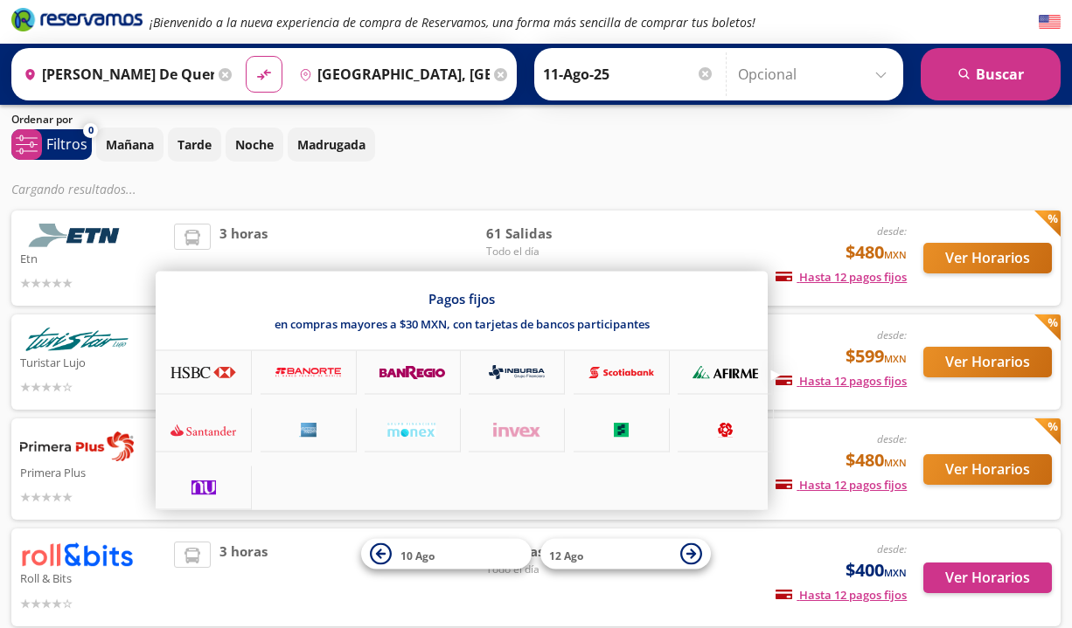
scroll to position [135, 0]
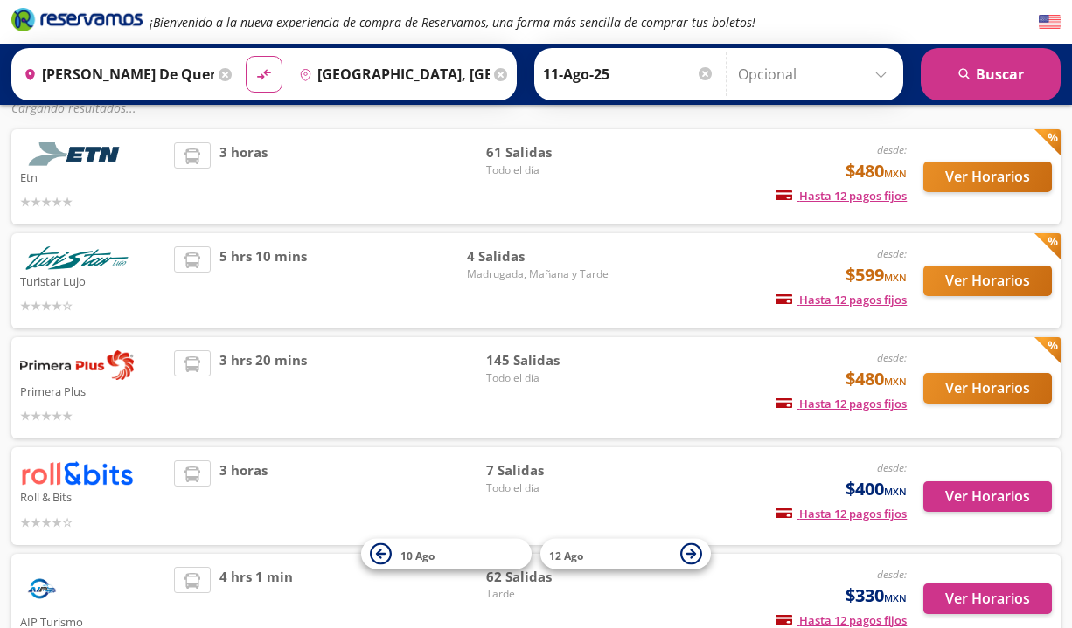
click at [983, 385] on button "Ver Horarios" at bounding box center [987, 388] width 128 height 31
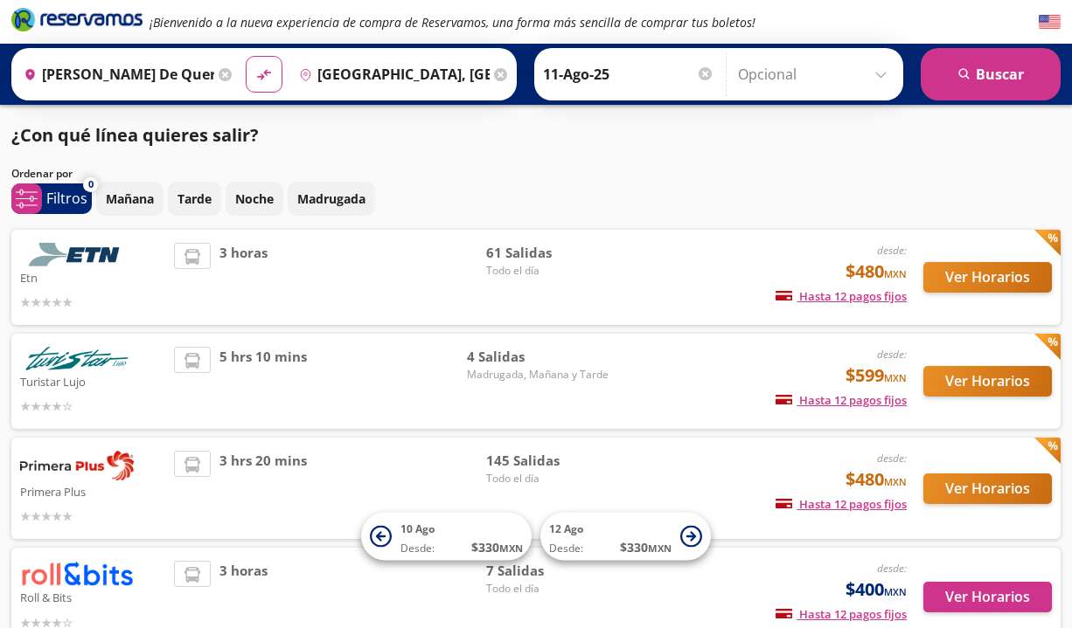
click at [953, 274] on button "Ver Horarios" at bounding box center [987, 277] width 128 height 31
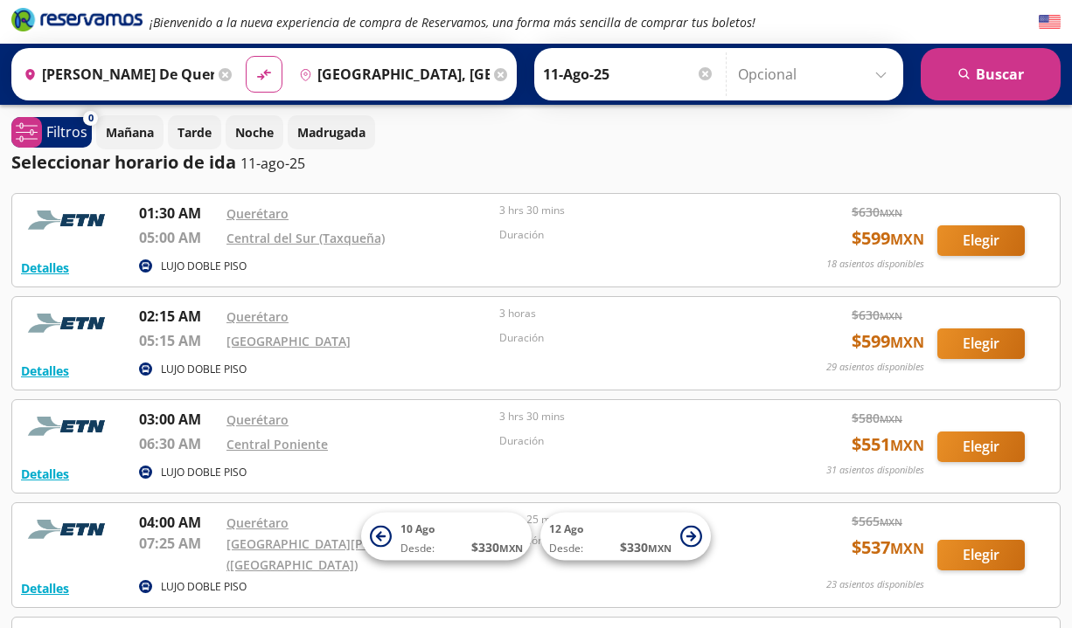
scroll to position [108, 0]
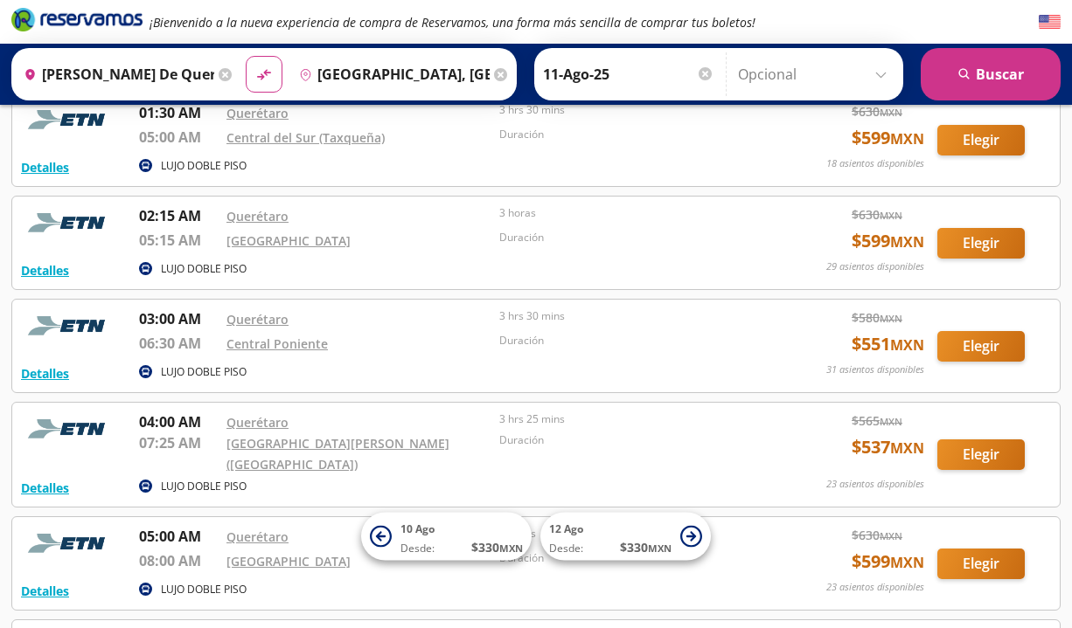
click at [1006, 349] on button "Elegir" at bounding box center [980, 346] width 87 height 31
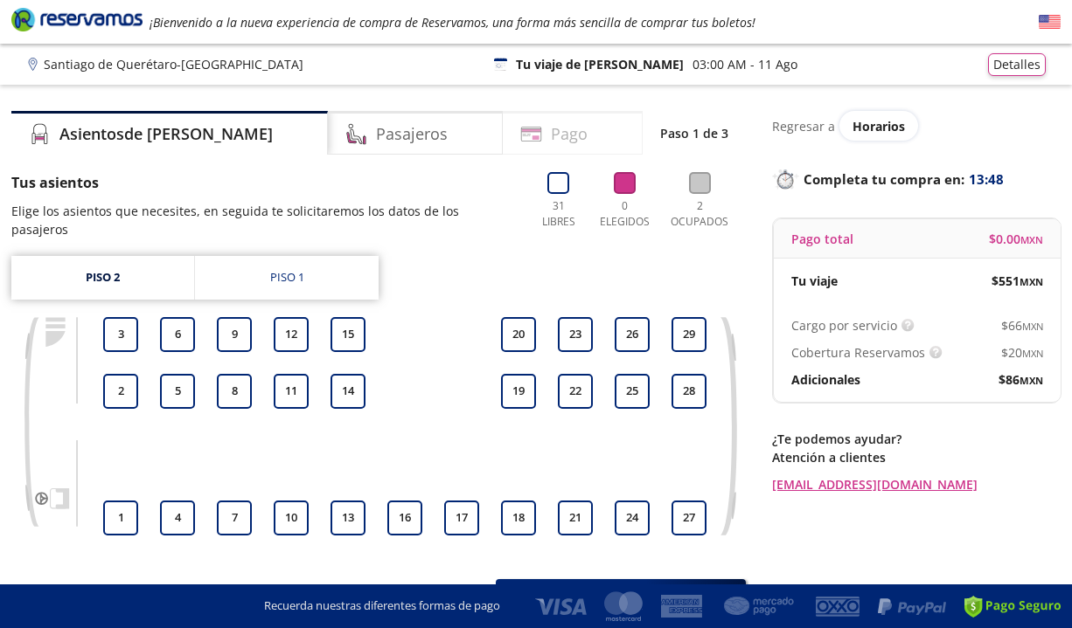
click at [517, 135] on div "Pago" at bounding box center [573, 133] width 140 height 44
click at [240, 501] on button "7" at bounding box center [234, 518] width 35 height 35
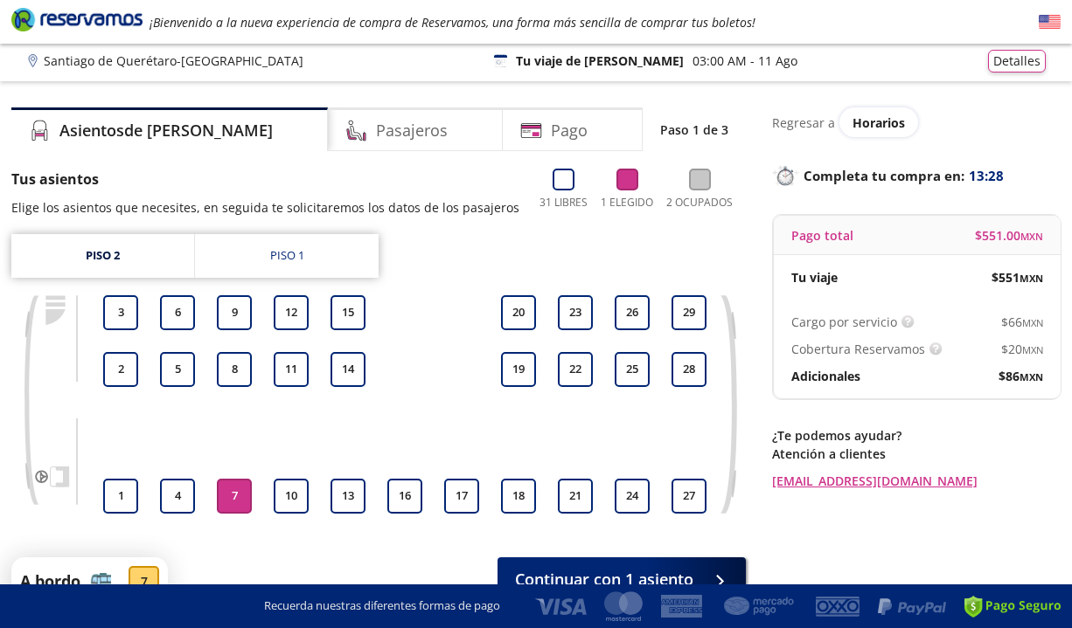
scroll to position [103, 0]
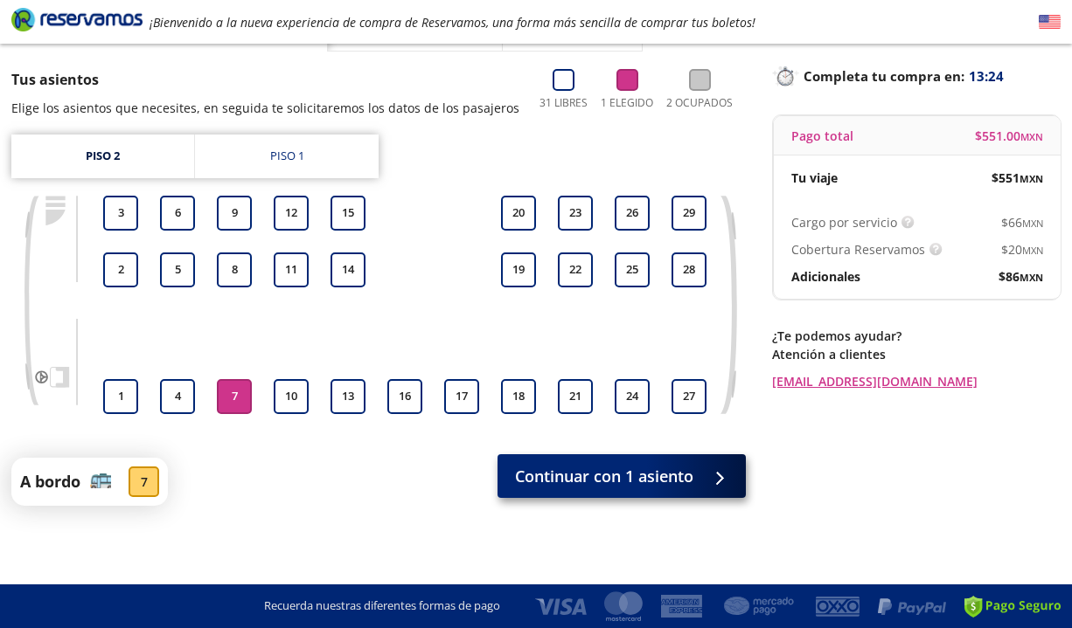
click at [678, 468] on span "Continuar con 1 asiento" at bounding box center [604, 477] width 178 height 24
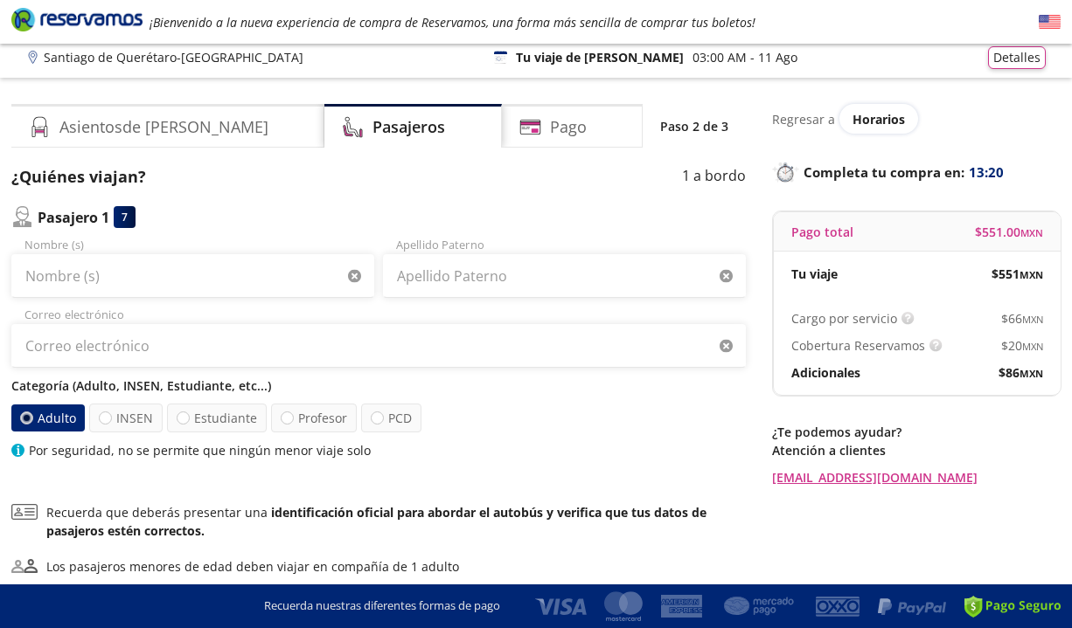
scroll to position [10, 0]
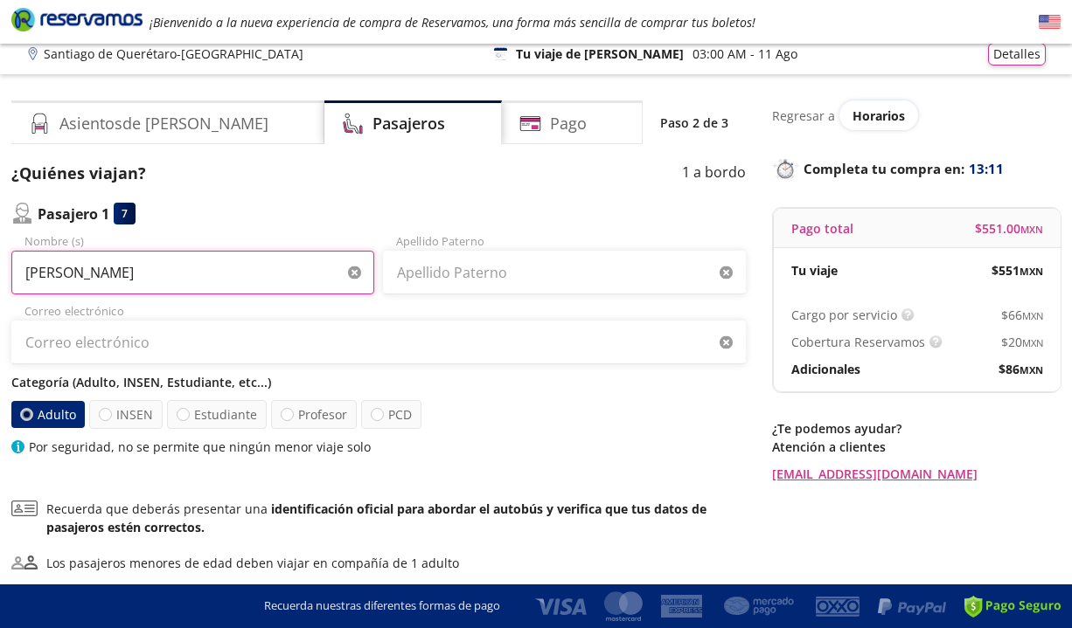
type input "[PERSON_NAME]"
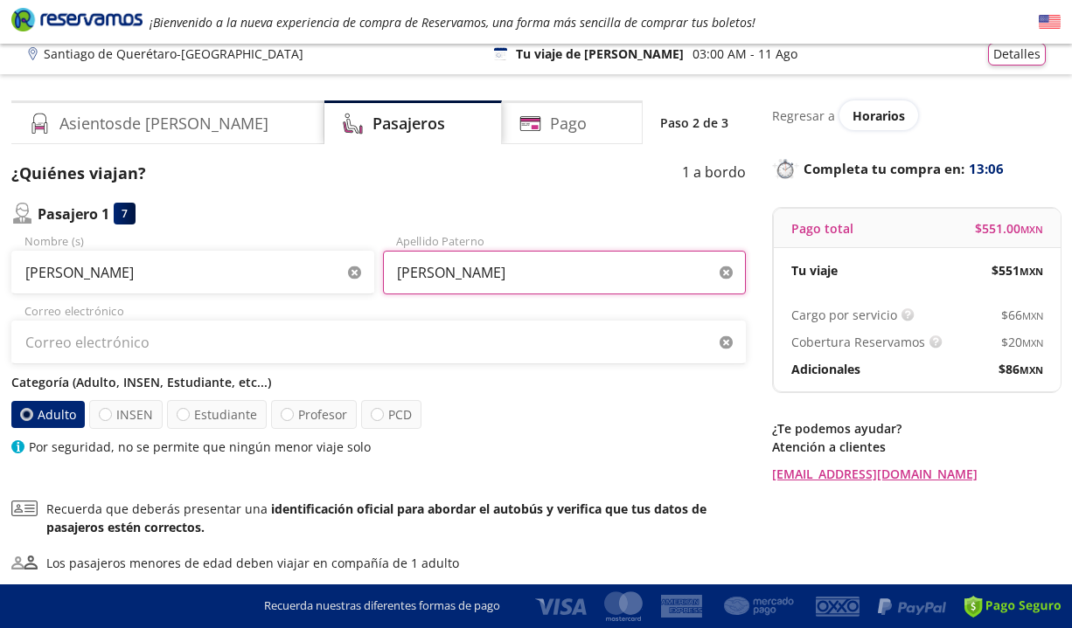
type input "[PERSON_NAME]"
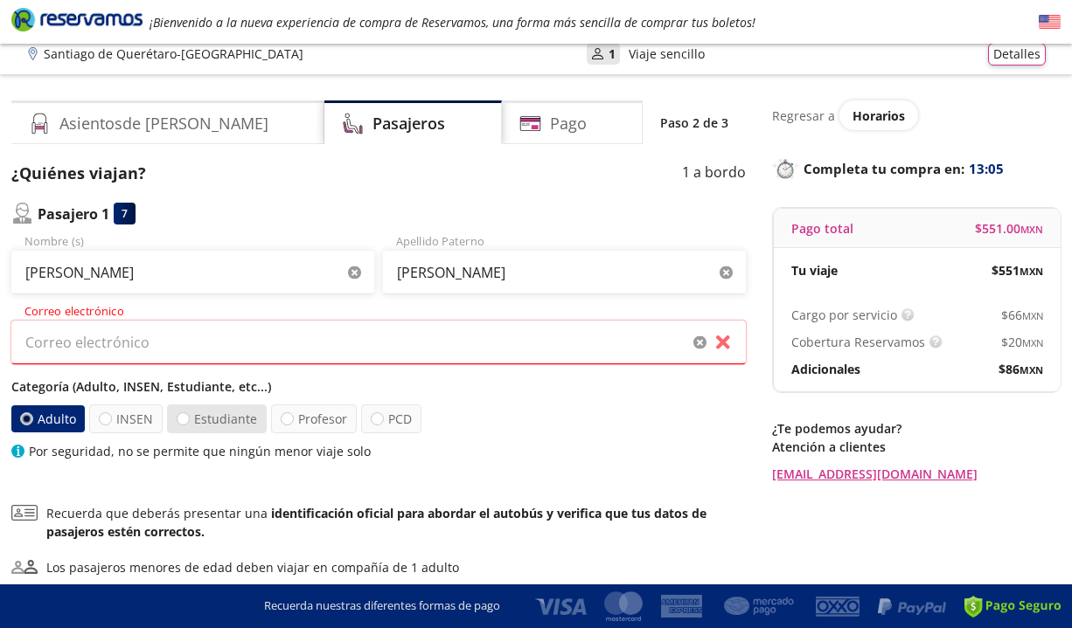
click at [239, 415] on label "Estudiante" at bounding box center [217, 419] width 100 height 29
click at [189, 415] on input "Estudiante" at bounding box center [182, 418] width 11 height 11
radio input "true"
radio input "false"
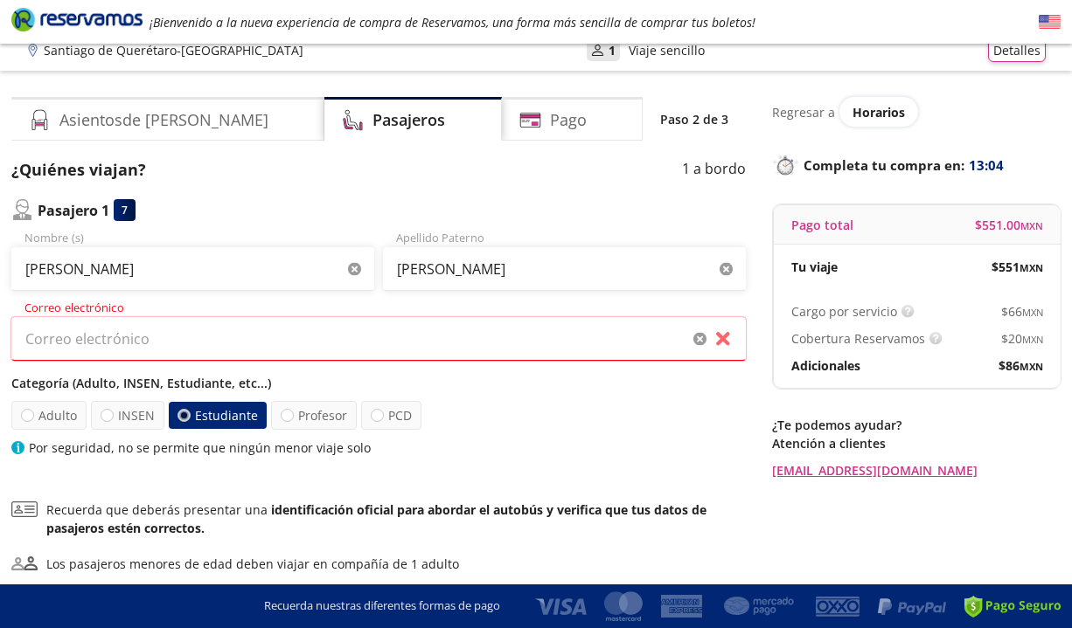
scroll to position [36, 0]
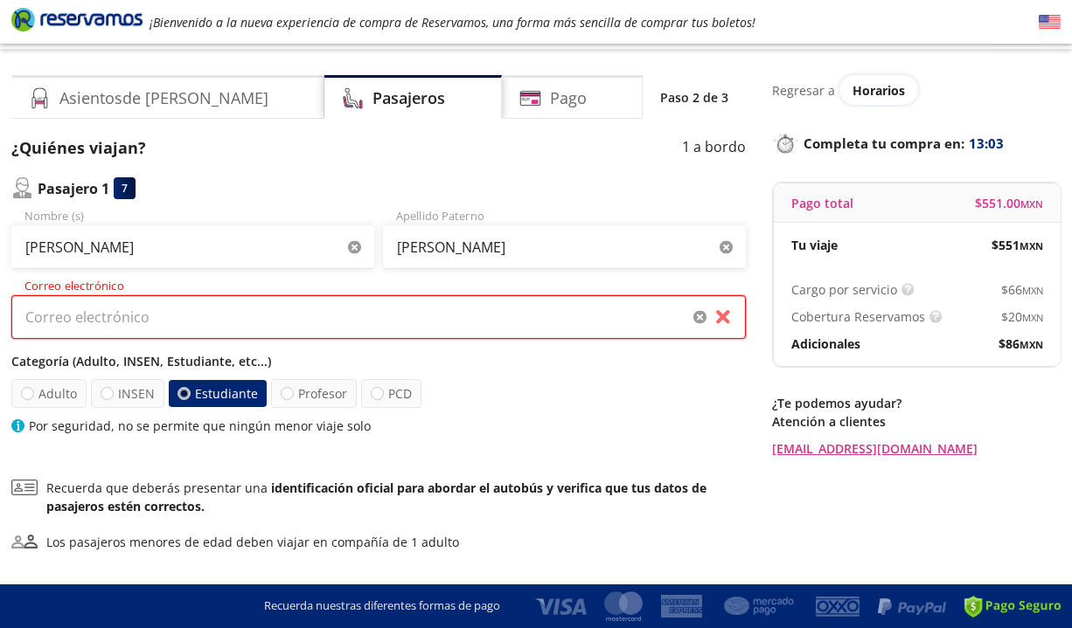
click at [196, 319] on input "Correo electrónico" at bounding box center [378, 317] width 734 height 44
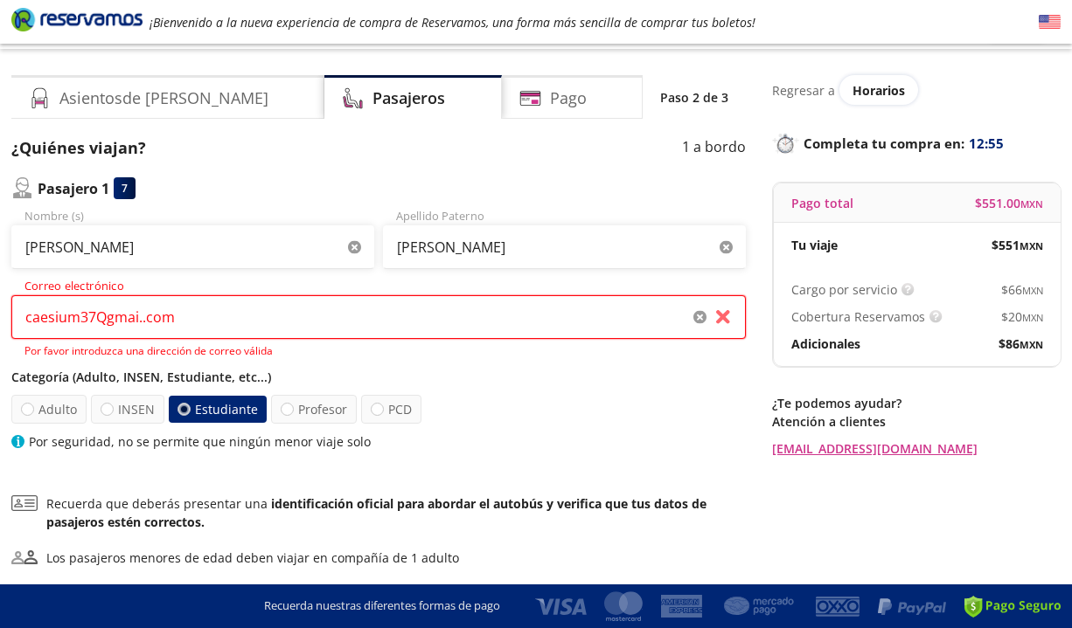
click at [112, 315] on input "caesium37Qgmai..com" at bounding box center [378, 317] width 734 height 44
click at [133, 322] on input "caesium37gmai..com" at bounding box center [378, 317] width 734 height 44
click at [94, 314] on input "[DOMAIN_NAME]" at bounding box center [378, 317] width 734 height 44
type input "[EMAIL_ADDRESS][DOMAIN_NAME]"
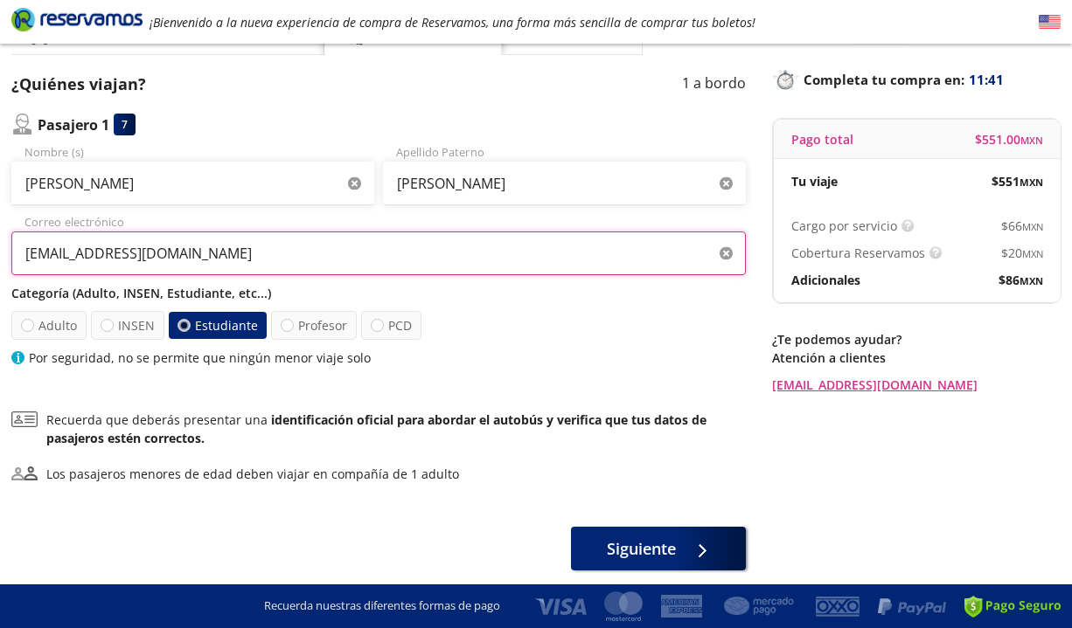
scroll to position [114, 0]
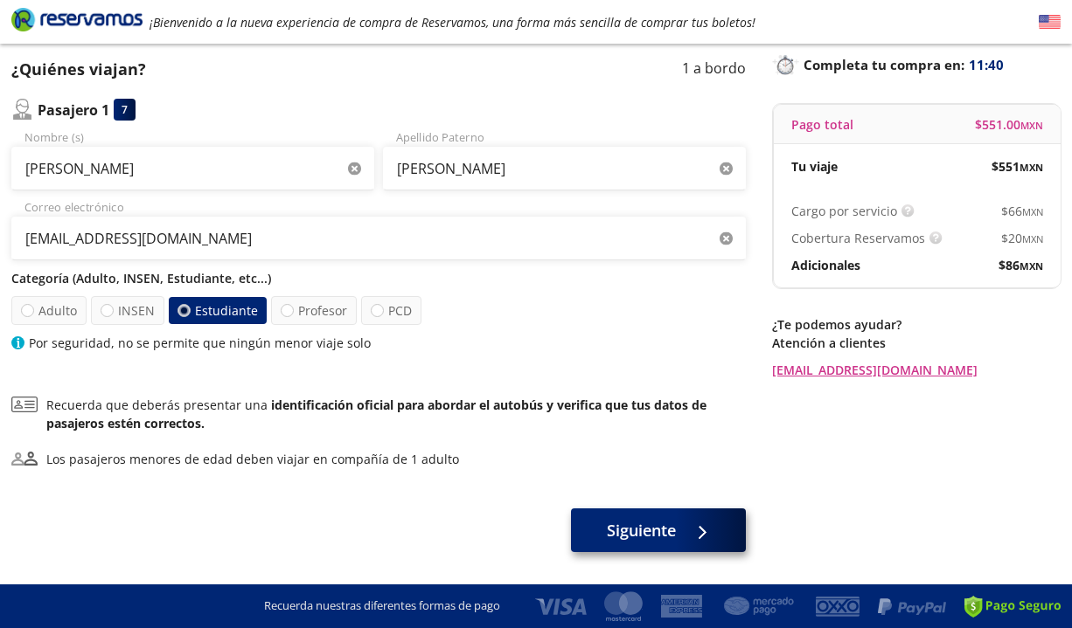
click at [635, 549] on button "Siguiente" at bounding box center [658, 531] width 175 height 44
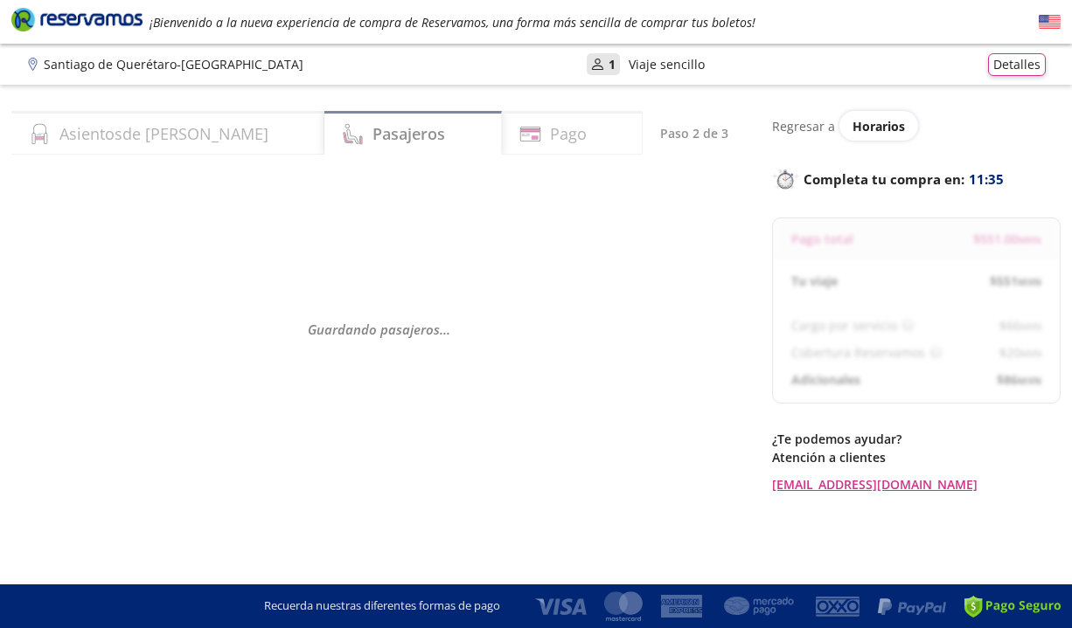
select select "MX"
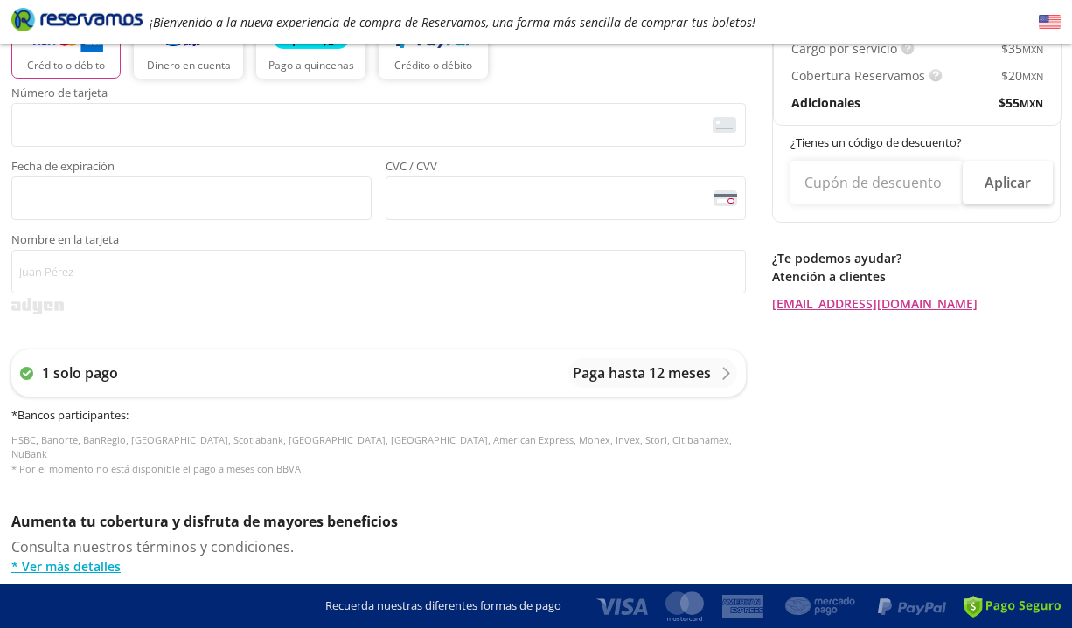
scroll to position [438, 0]
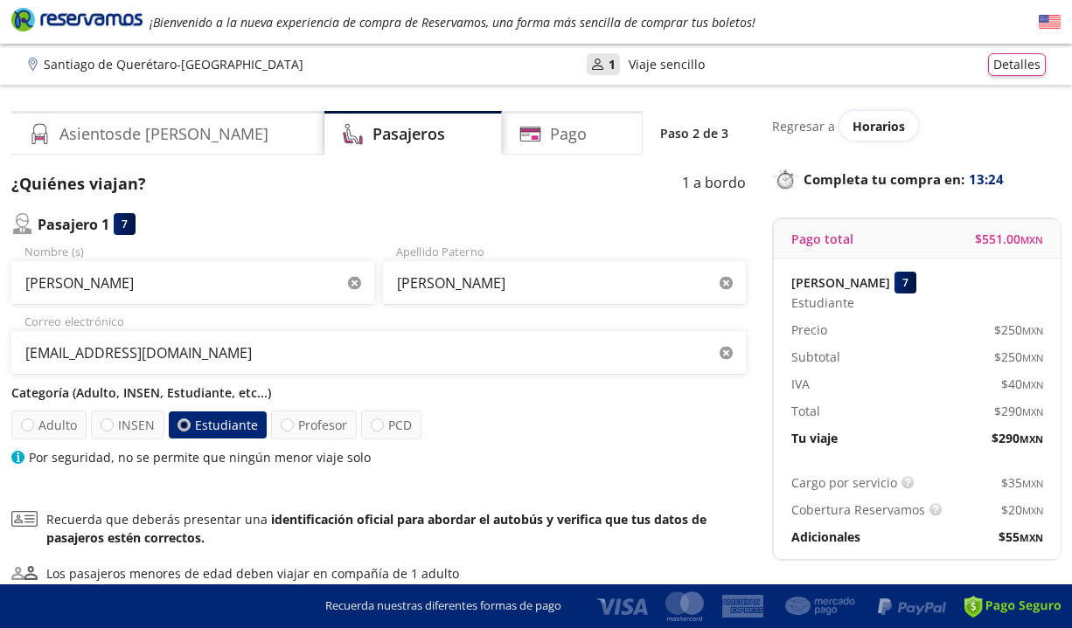
scroll to position [3, 0]
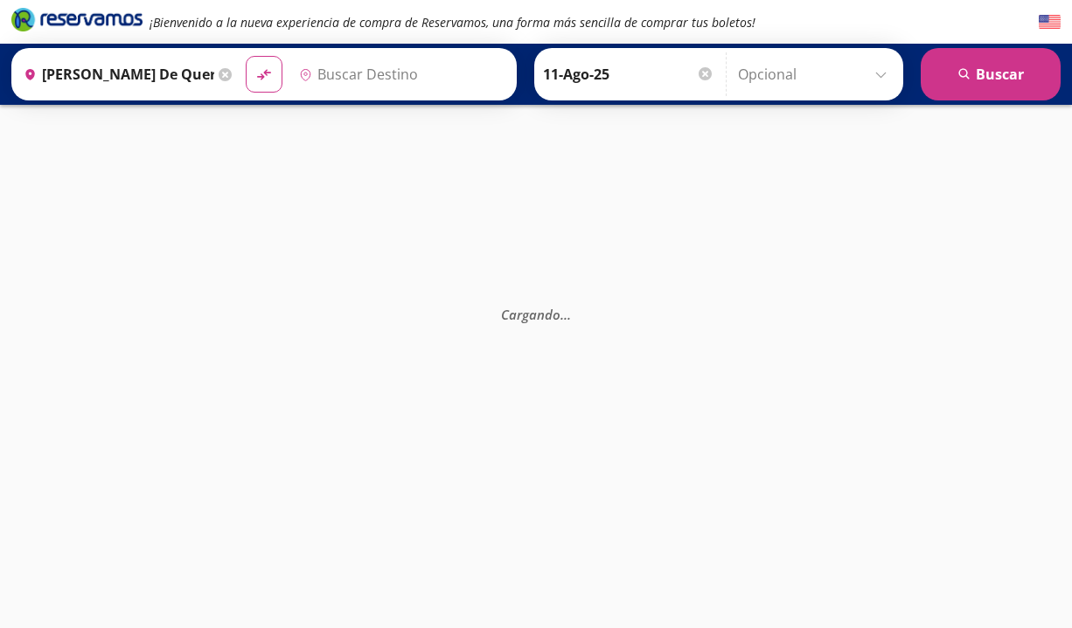
type input "[GEOGRAPHIC_DATA], [GEOGRAPHIC_DATA]"
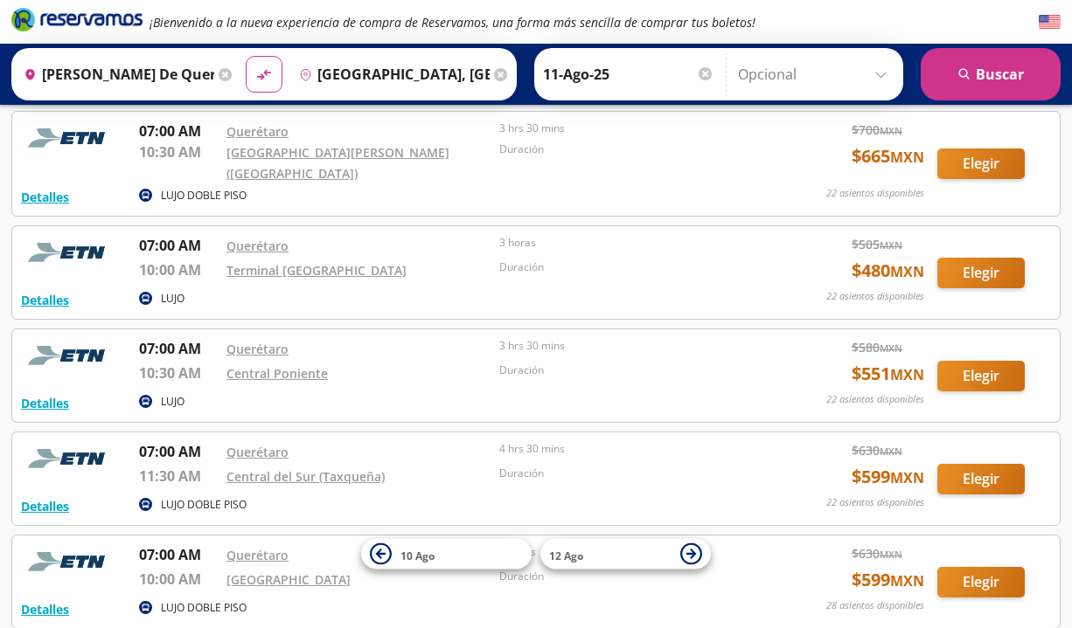
scroll to position [1858, 0]
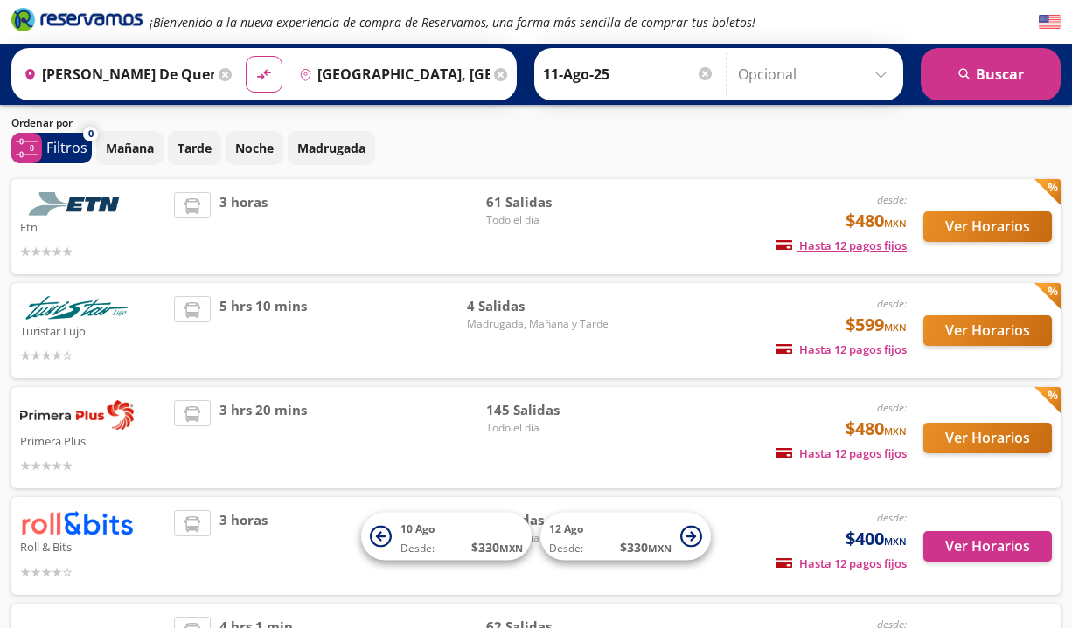
scroll to position [166, 0]
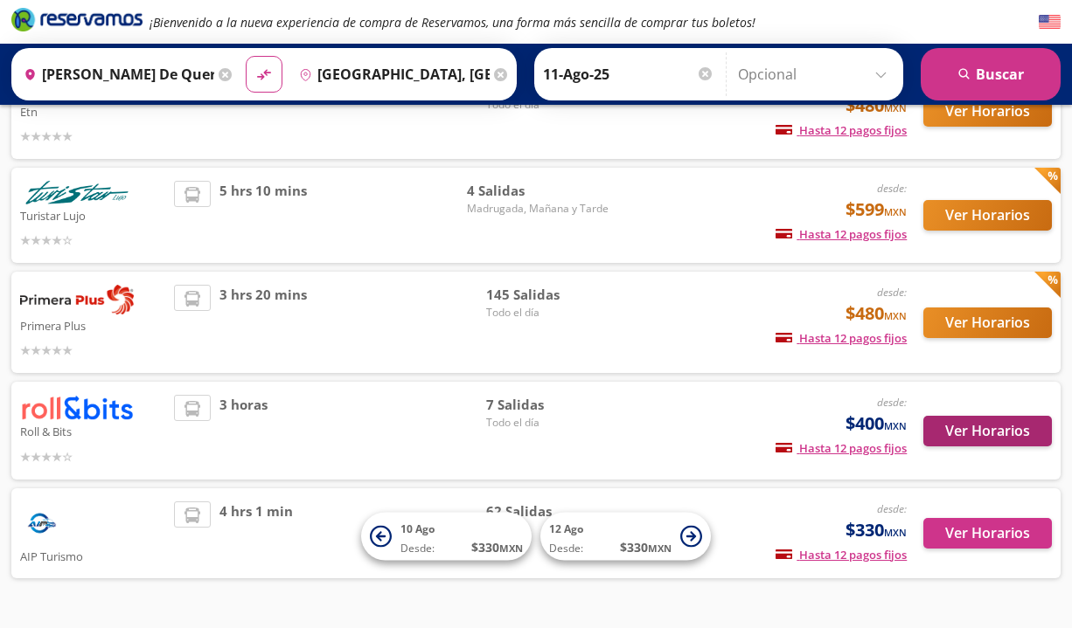
click at [1016, 428] on button "Ver Horarios" at bounding box center [987, 431] width 128 height 31
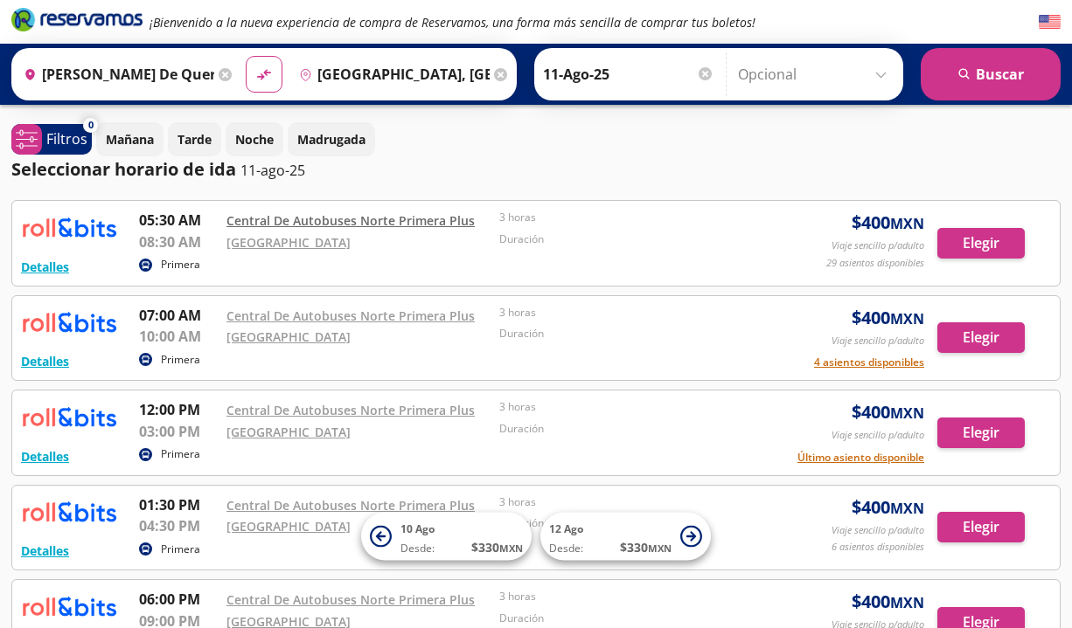
click at [399, 218] on link "Central De Autobuses Norte Primera Plus" at bounding box center [350, 220] width 248 height 17
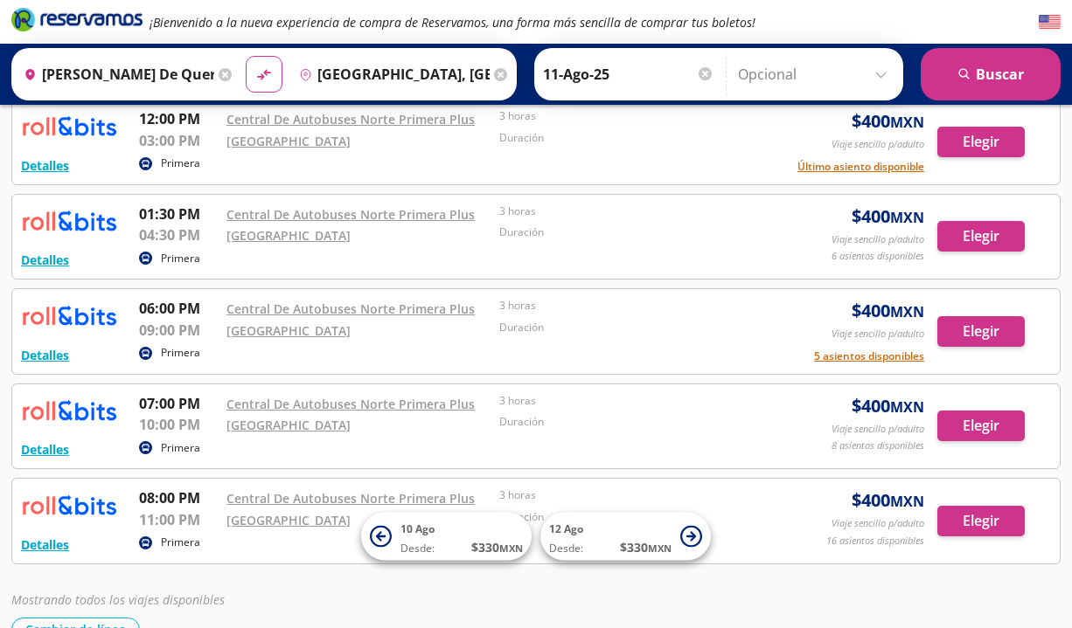
scroll to position [323, 0]
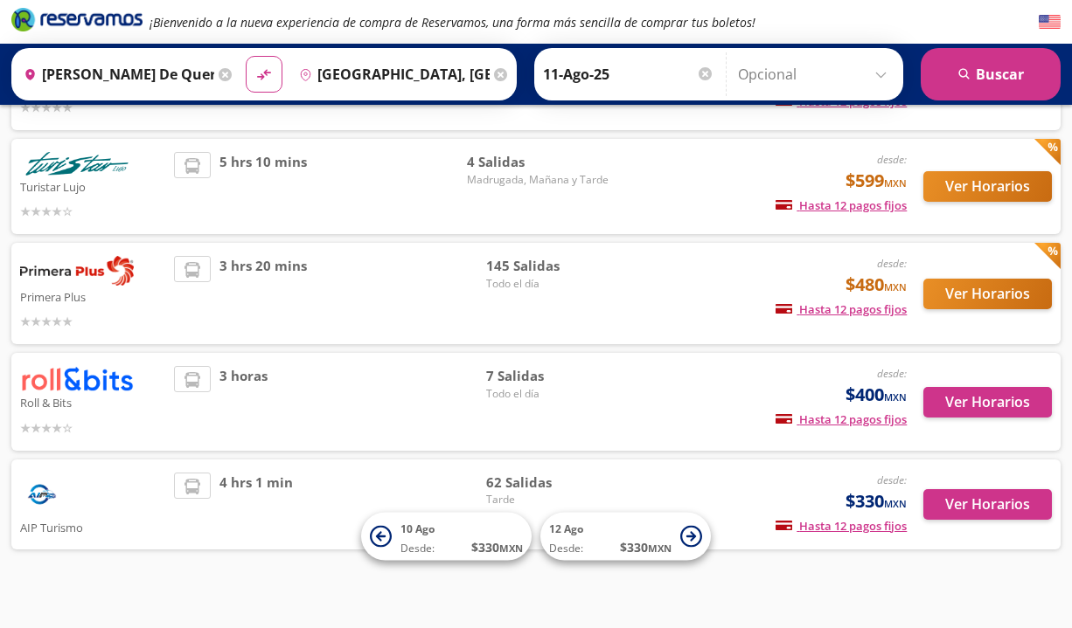
scroll to position [210, 0]
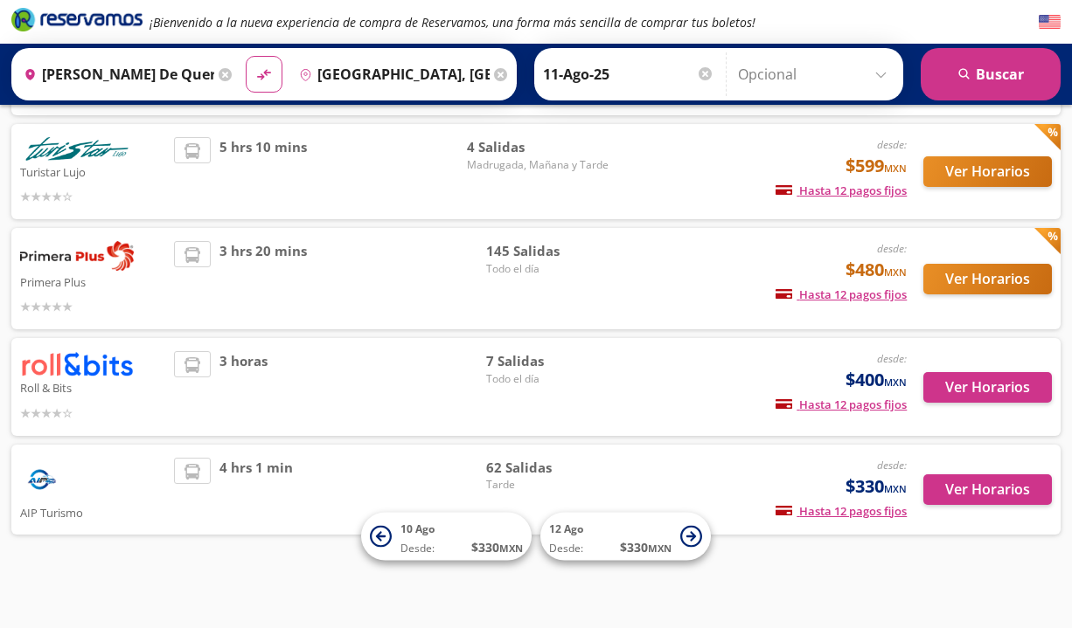
click at [971, 280] on button "Ver Horarios" at bounding box center [987, 279] width 128 height 31
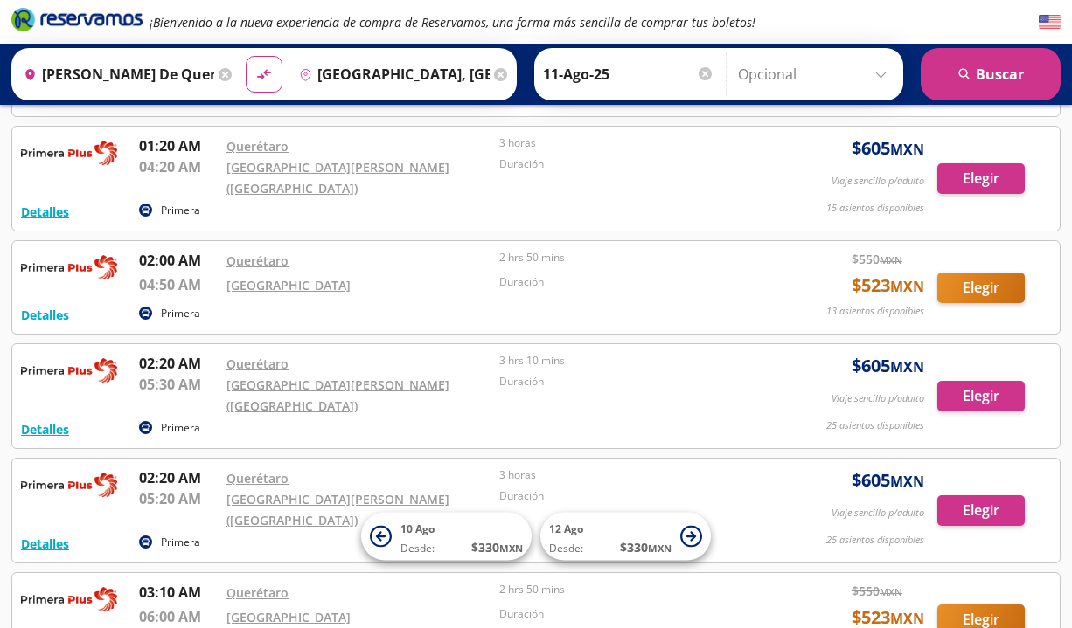
scroll to position [434, 0]
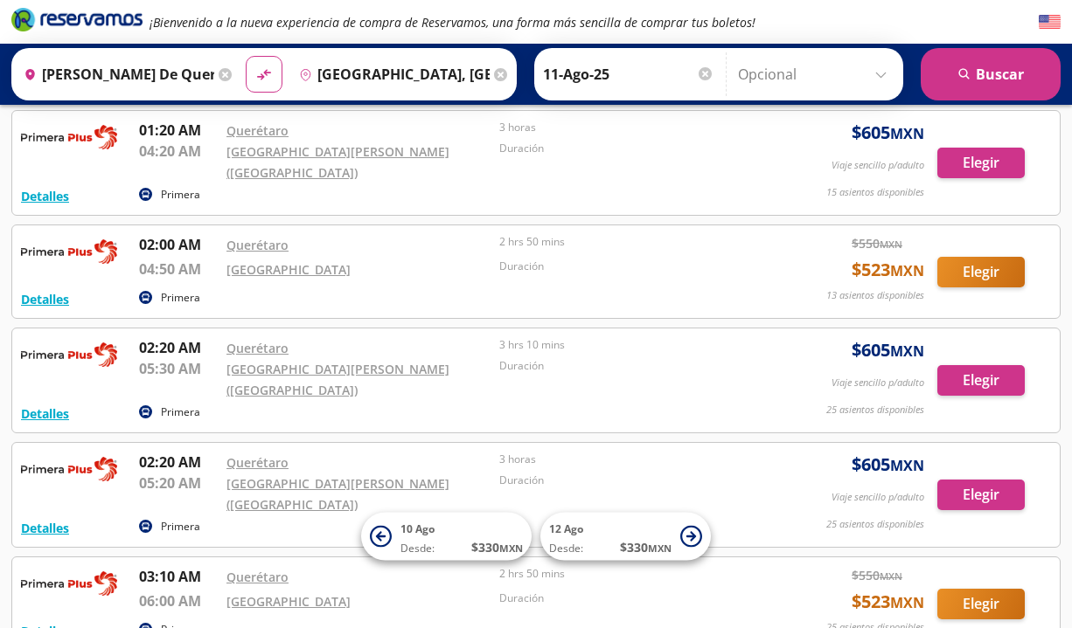
click at [968, 589] on button "Elegir" at bounding box center [980, 604] width 87 height 31
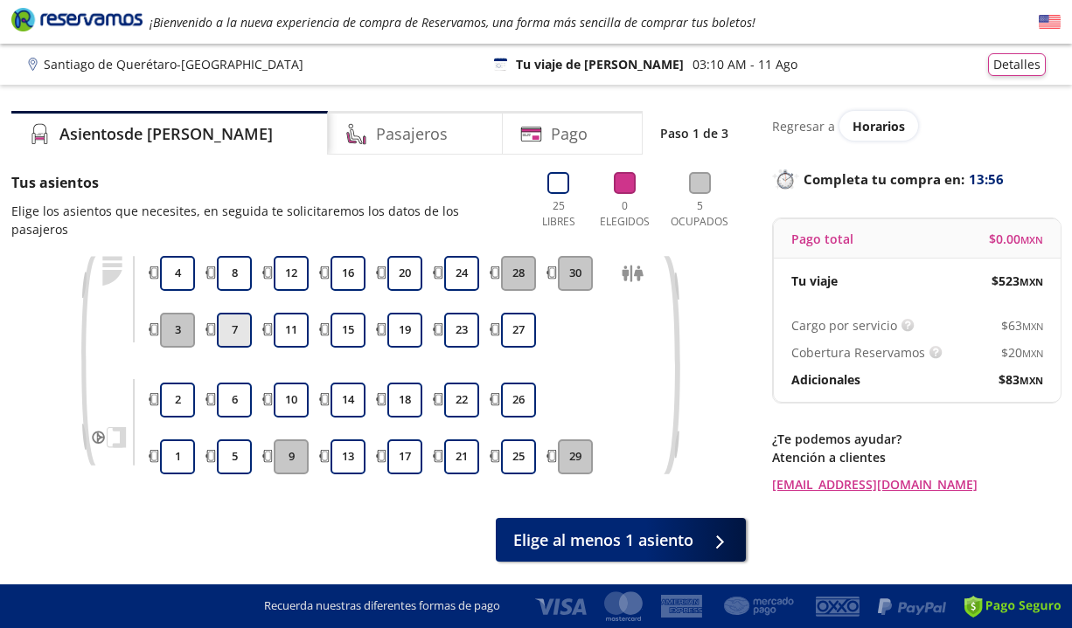
click at [235, 322] on button "7" at bounding box center [234, 330] width 35 height 35
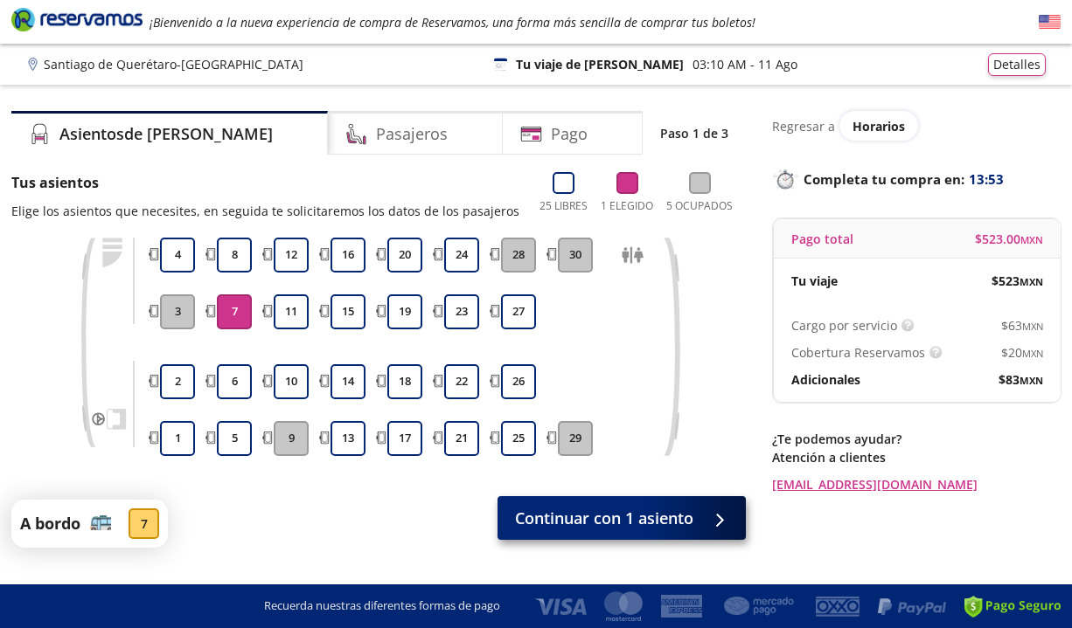
click at [632, 518] on span "Continuar con 1 asiento" at bounding box center [604, 519] width 178 height 24
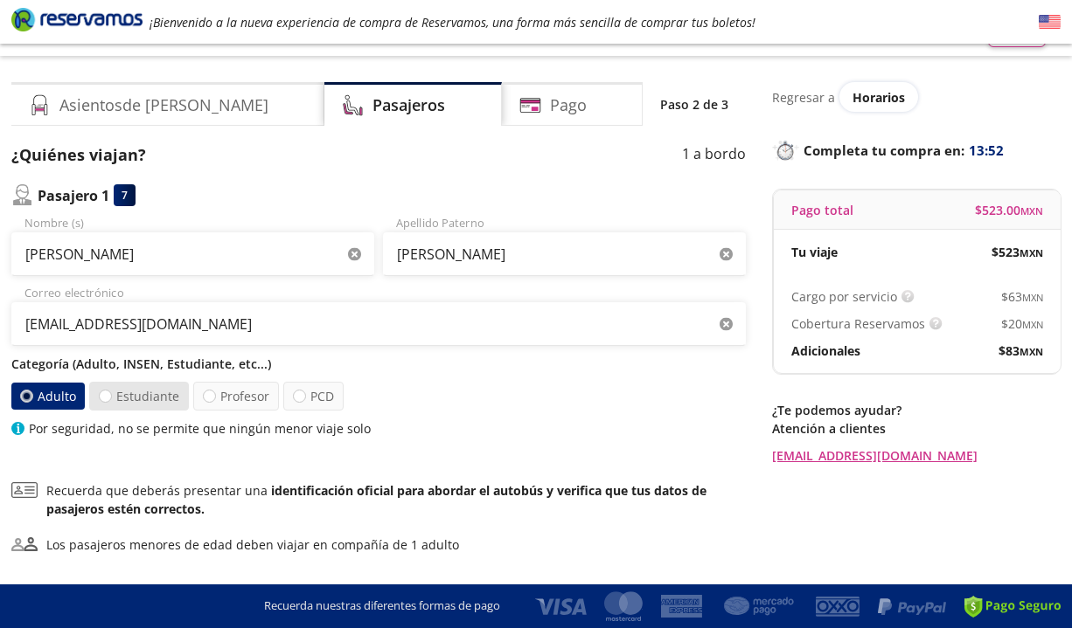
scroll to position [65, 0]
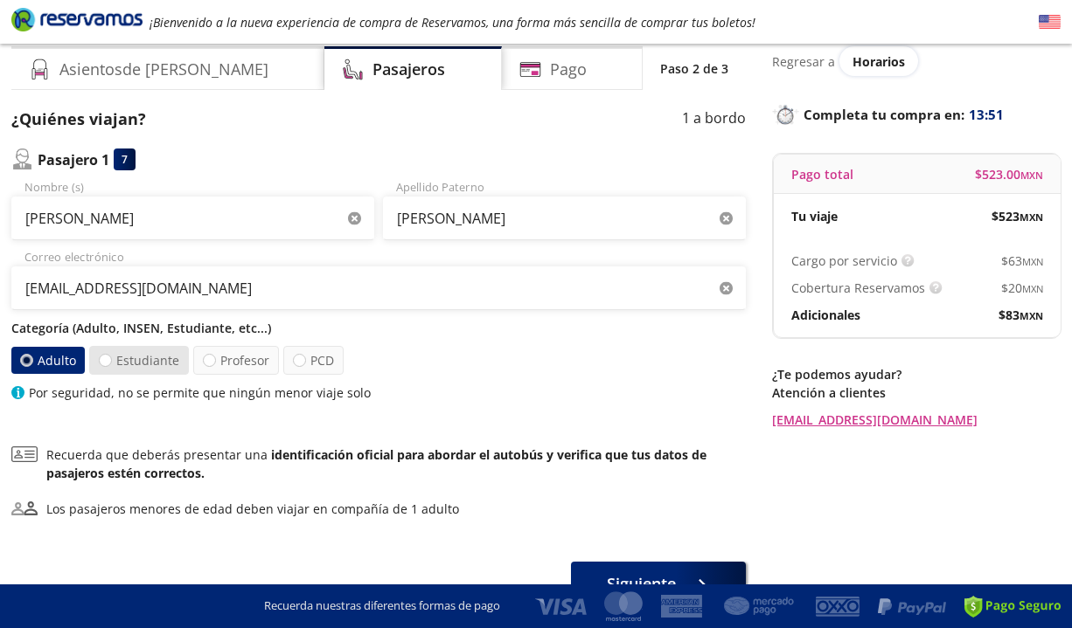
click at [161, 364] on label "Estudiante" at bounding box center [139, 360] width 100 height 29
click at [111, 364] on input "Estudiante" at bounding box center [105, 360] width 11 height 11
radio input "true"
radio input "false"
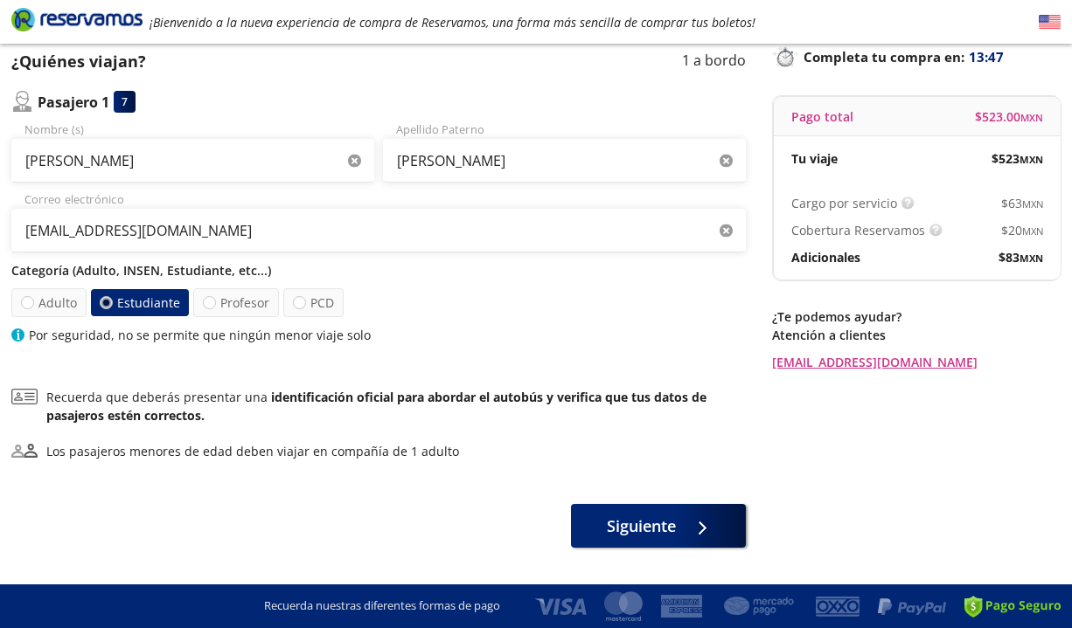
scroll to position [126, 0]
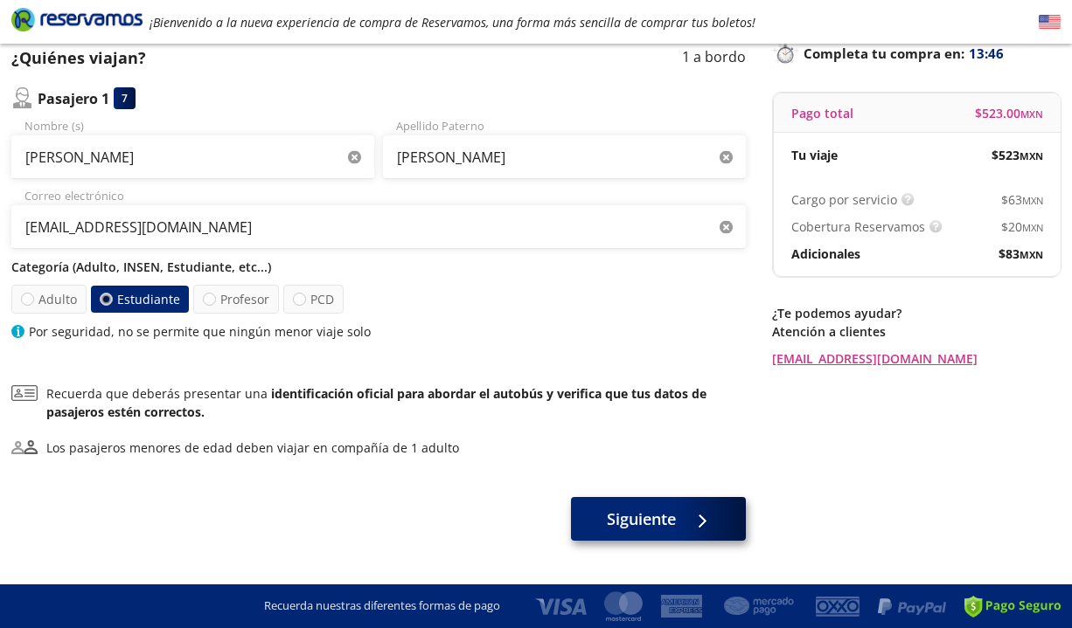
click at [617, 522] on span "Siguiente" at bounding box center [641, 520] width 69 height 24
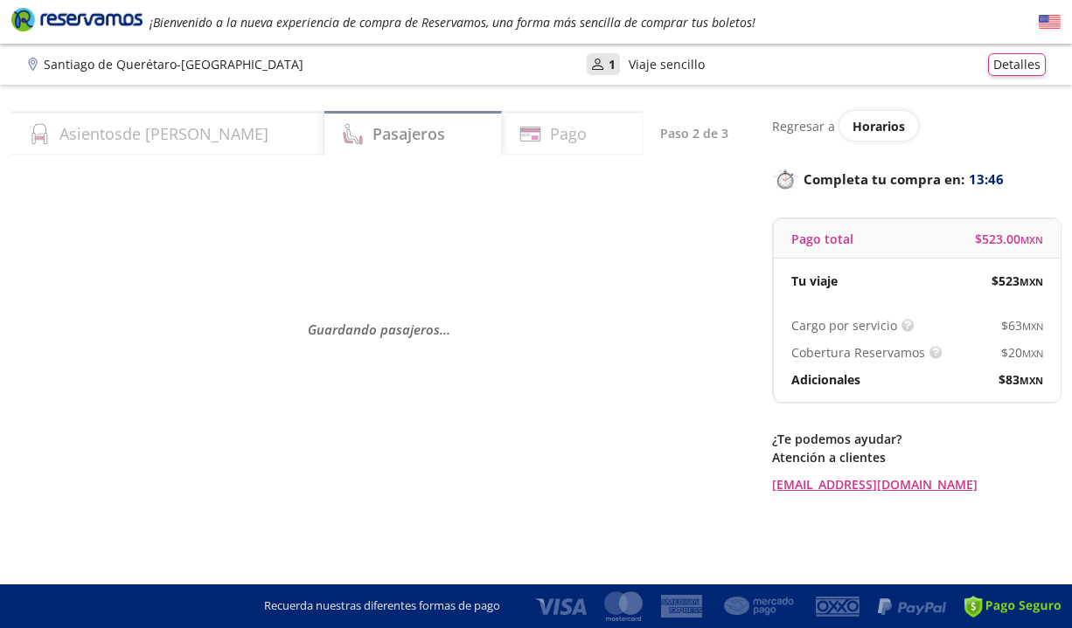
scroll to position [0, 0]
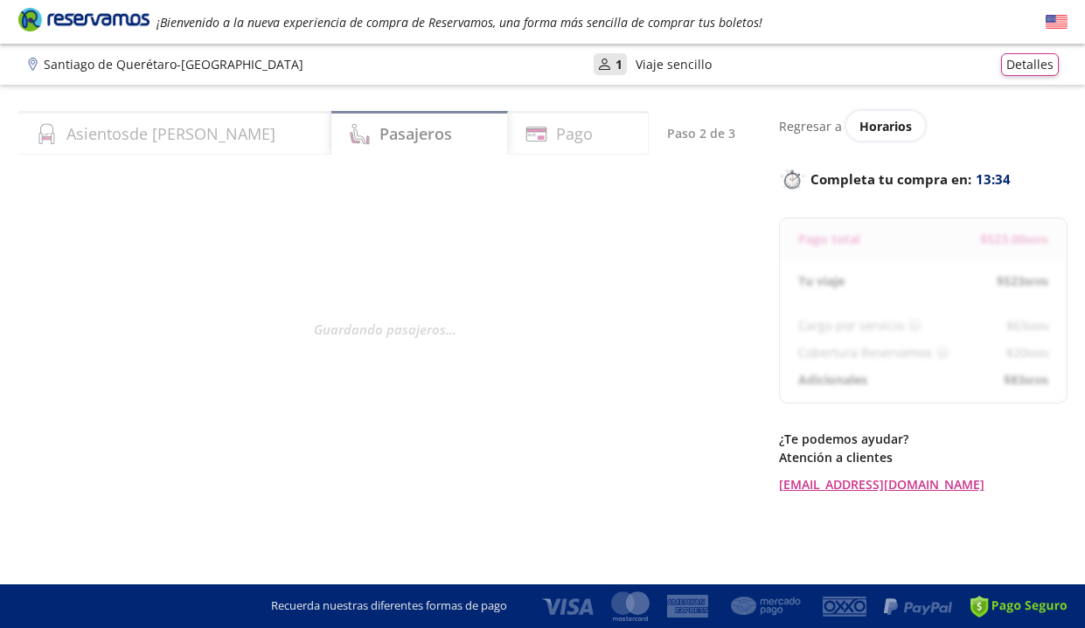
select select "MX"
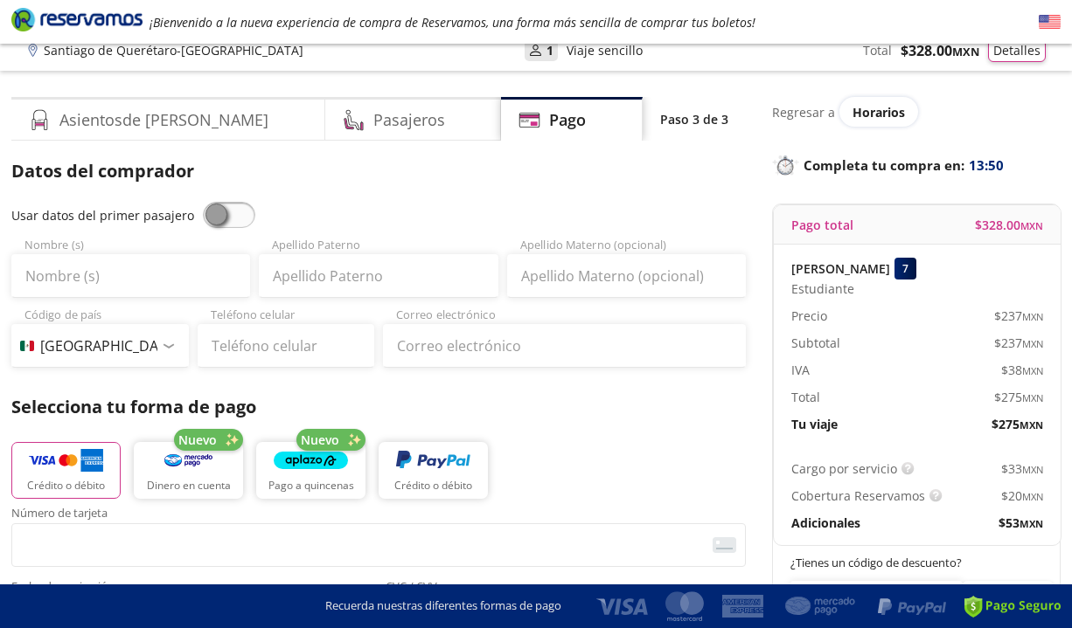
scroll to position [46, 0]
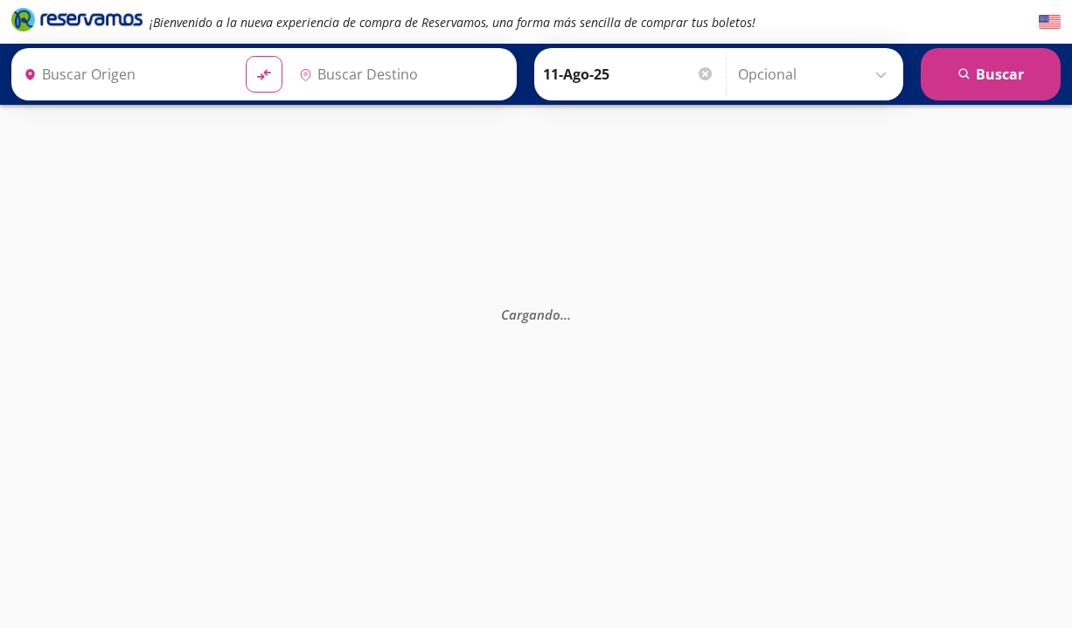
type input "[PERSON_NAME] de Querétaro, [GEOGRAPHIC_DATA]"
type input "[GEOGRAPHIC_DATA], [GEOGRAPHIC_DATA]"
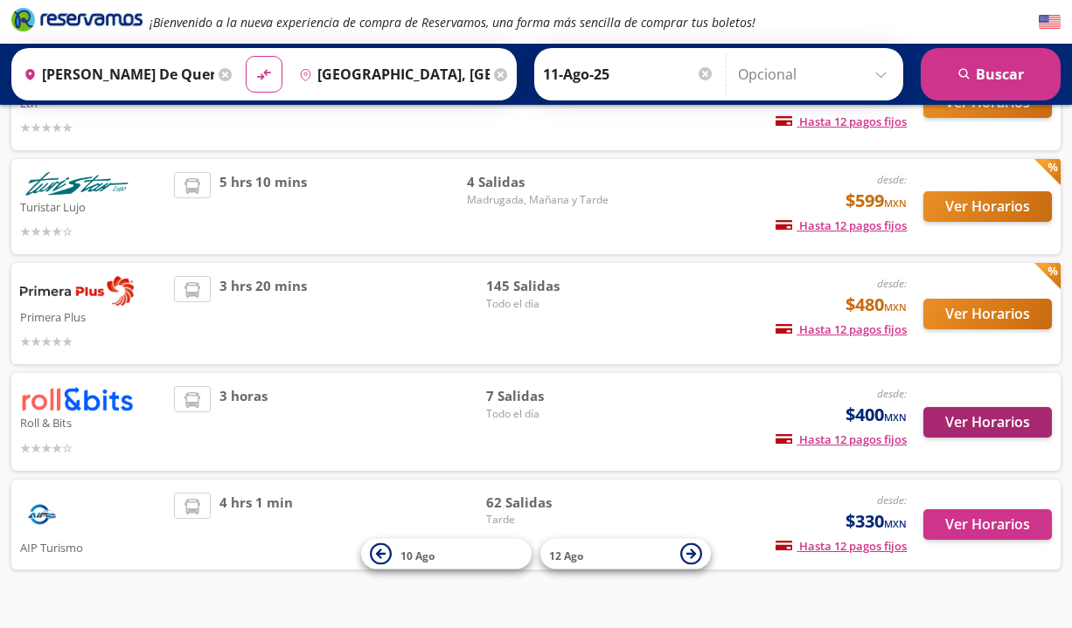
click at [996, 421] on button "Ver Horarios" at bounding box center [987, 422] width 128 height 31
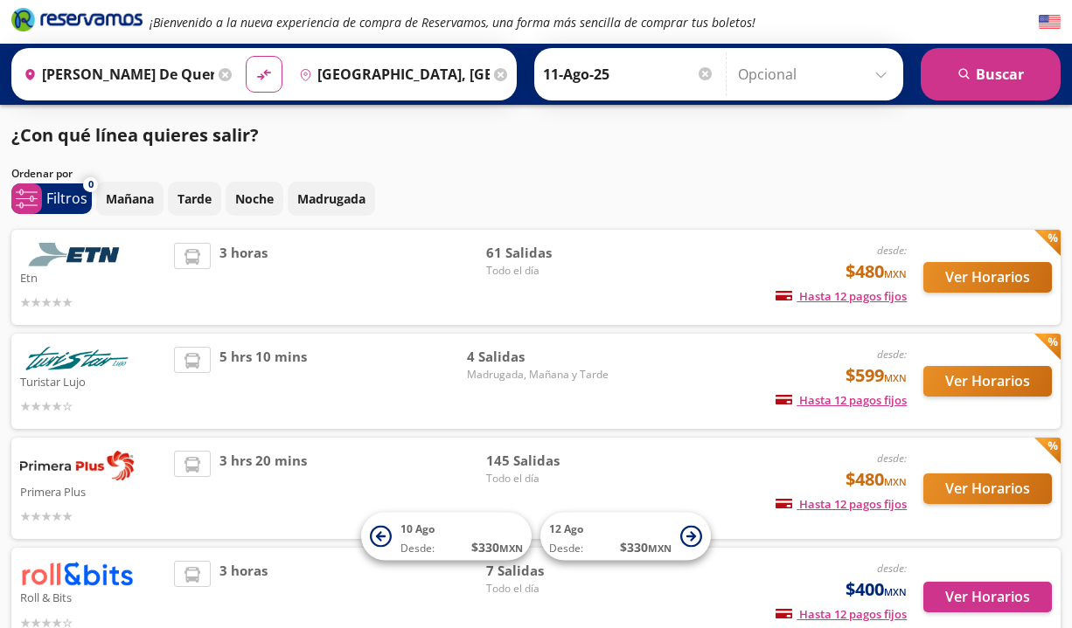
scroll to position [210, 0]
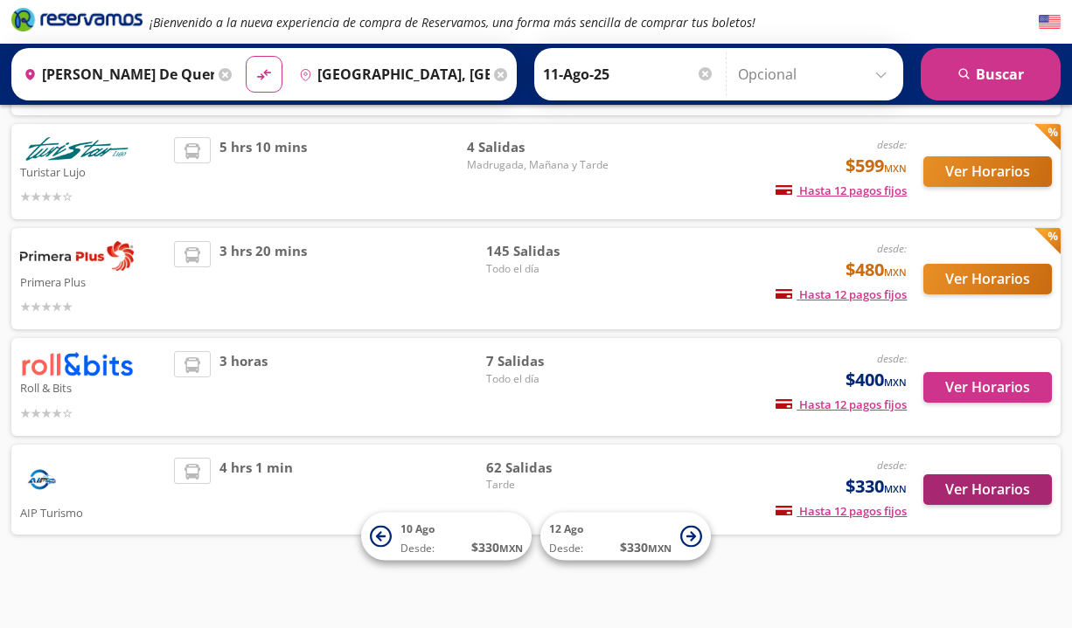
click at [972, 490] on button "Ver Horarios" at bounding box center [987, 490] width 128 height 31
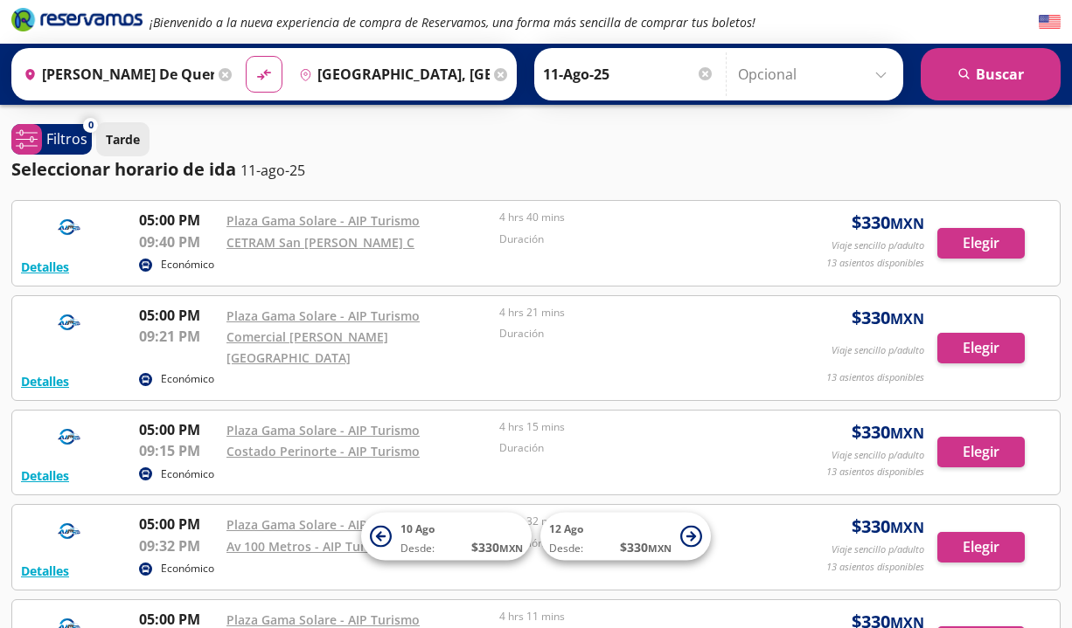
click at [122, 146] on p "Tarde" at bounding box center [123, 139] width 34 height 18
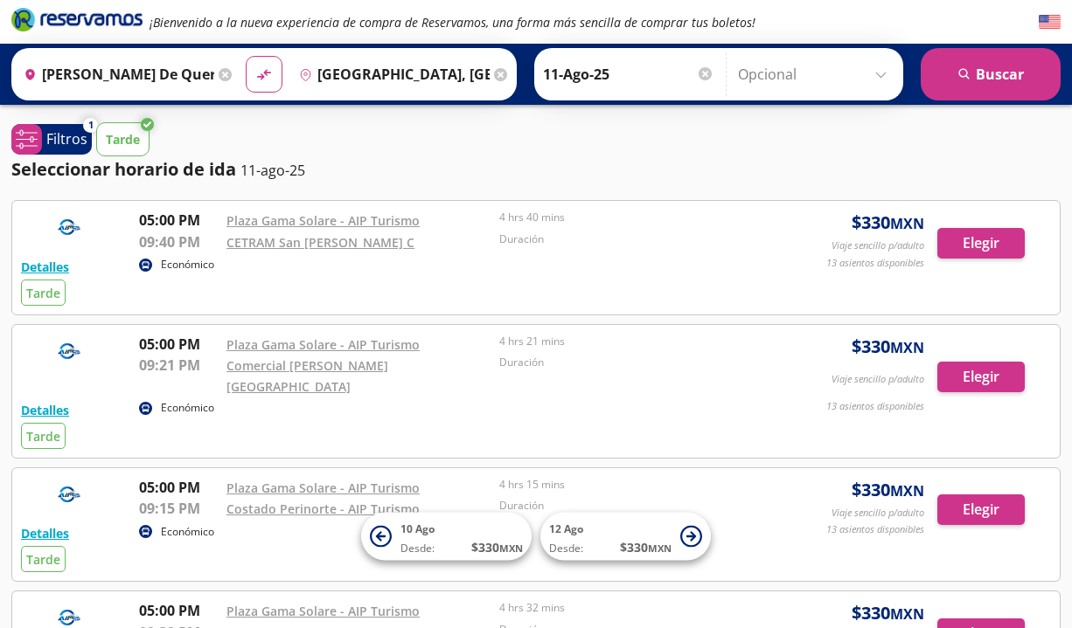
click at [132, 148] on p "Tarde" at bounding box center [123, 139] width 34 height 18
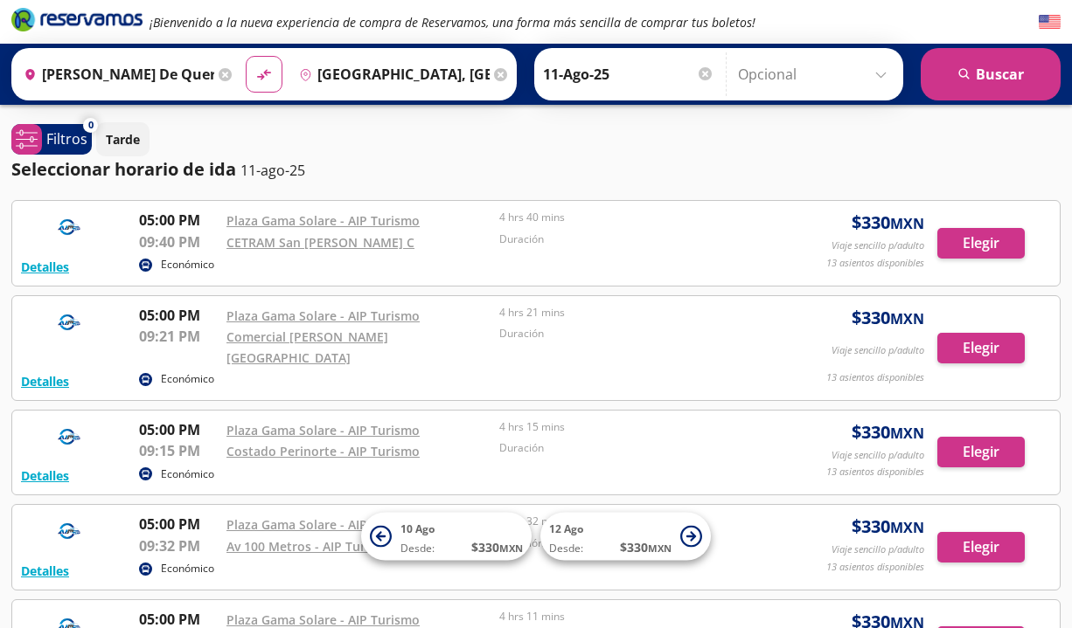
click at [881, 72] on input "Opcional" at bounding box center [816, 74] width 156 height 44
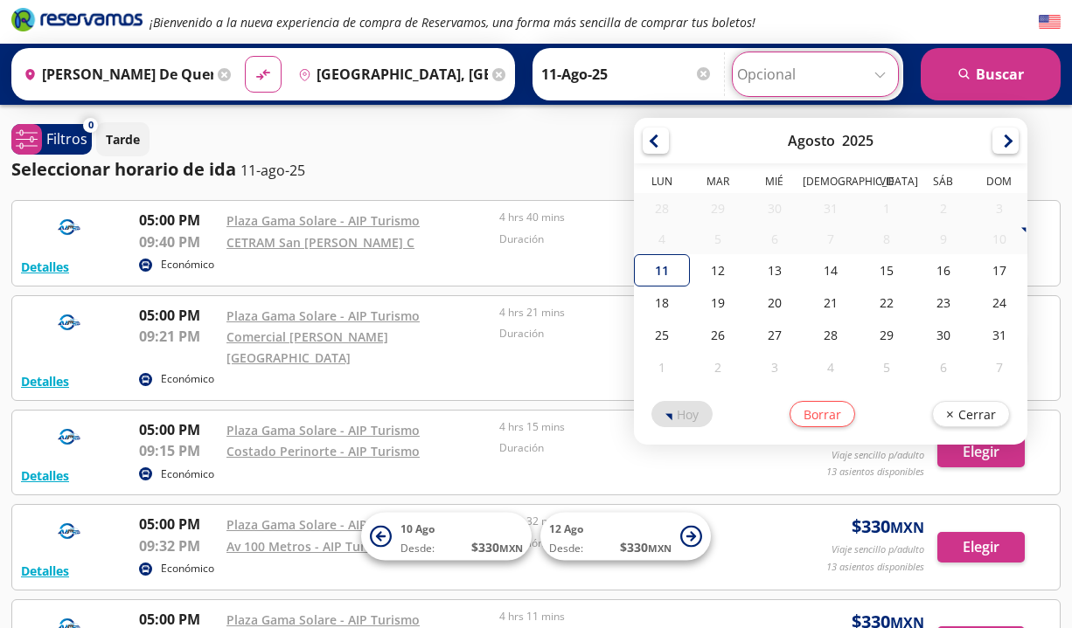
click at [504, 167] on div "Seleccionar horario de [PERSON_NAME] 11-ago-25" at bounding box center [535, 169] width 1049 height 26
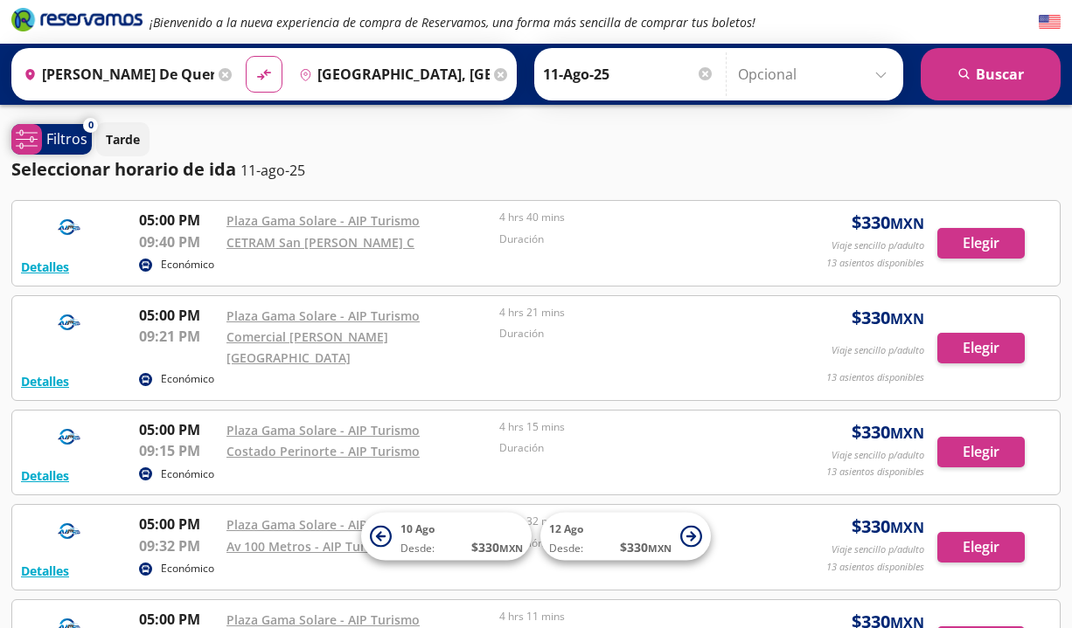
click at [53, 139] on p "Filtros" at bounding box center [66, 138] width 41 height 21
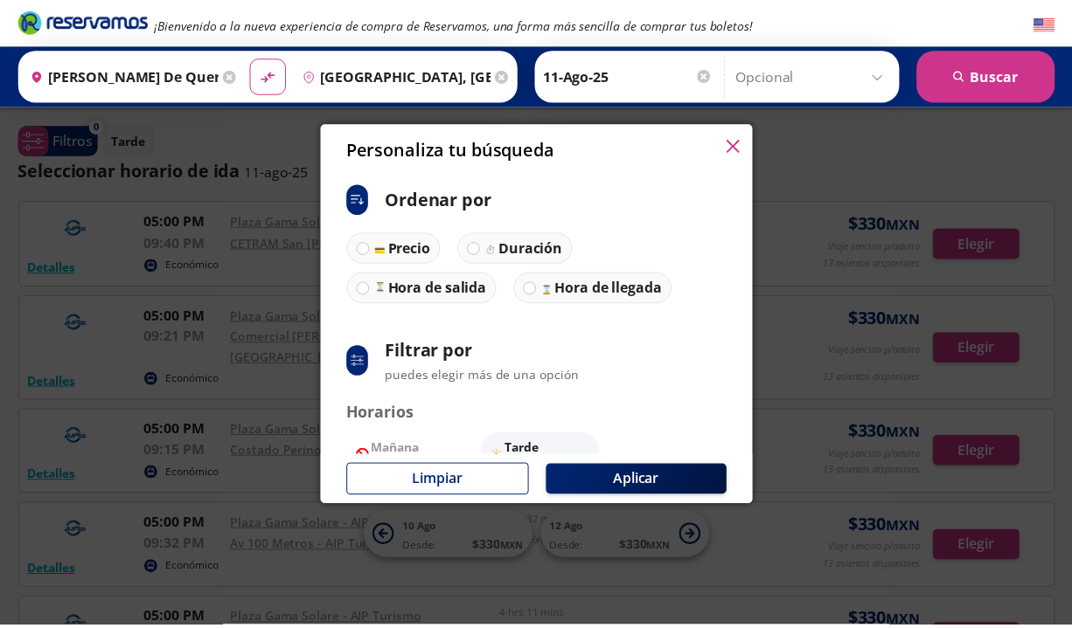
scroll to position [93, 0]
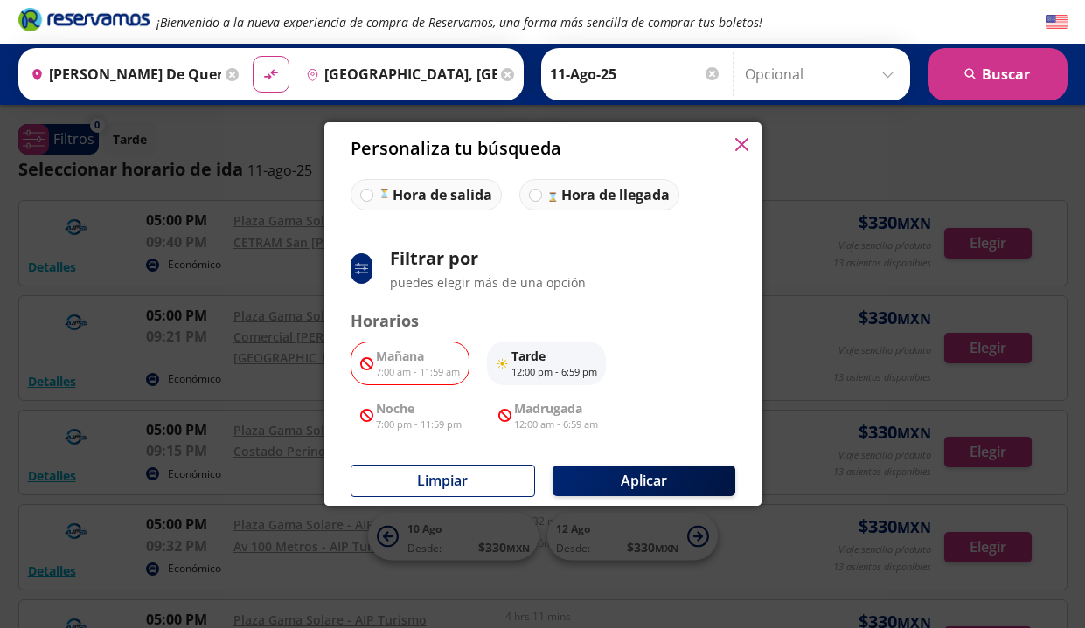
click at [427, 366] on p "7:00 am - 11:59 am" at bounding box center [418, 372] width 84 height 15
click at [569, 416] on p "Madrugada" at bounding box center [556, 408] width 84 height 18
click at [739, 146] on icon "button" at bounding box center [740, 144] width 13 height 13
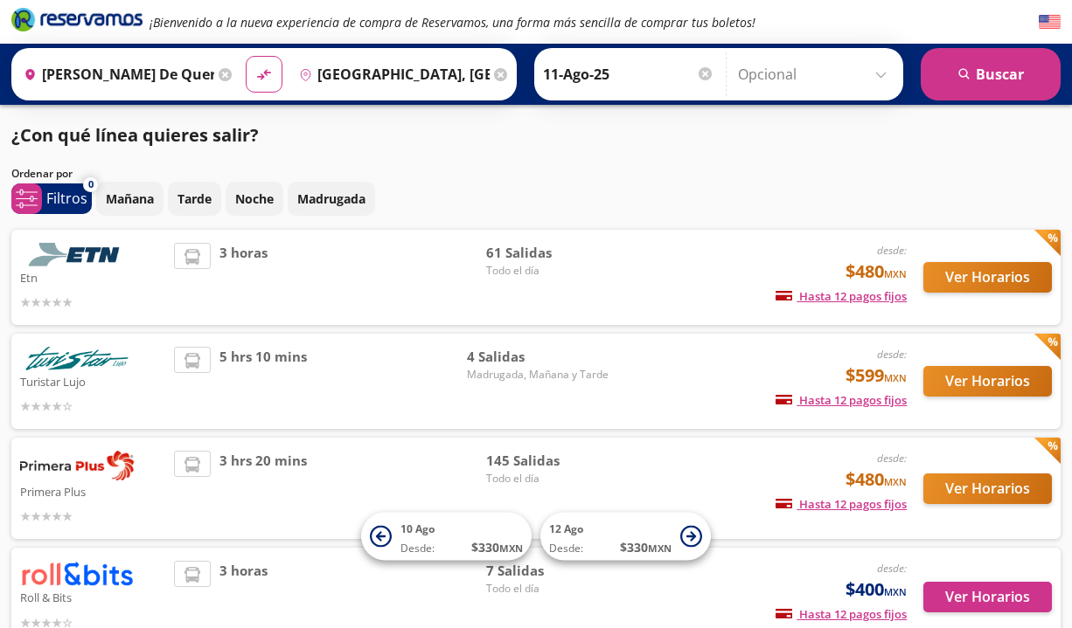
click at [973, 274] on button "Ver Horarios" at bounding box center [987, 277] width 128 height 31
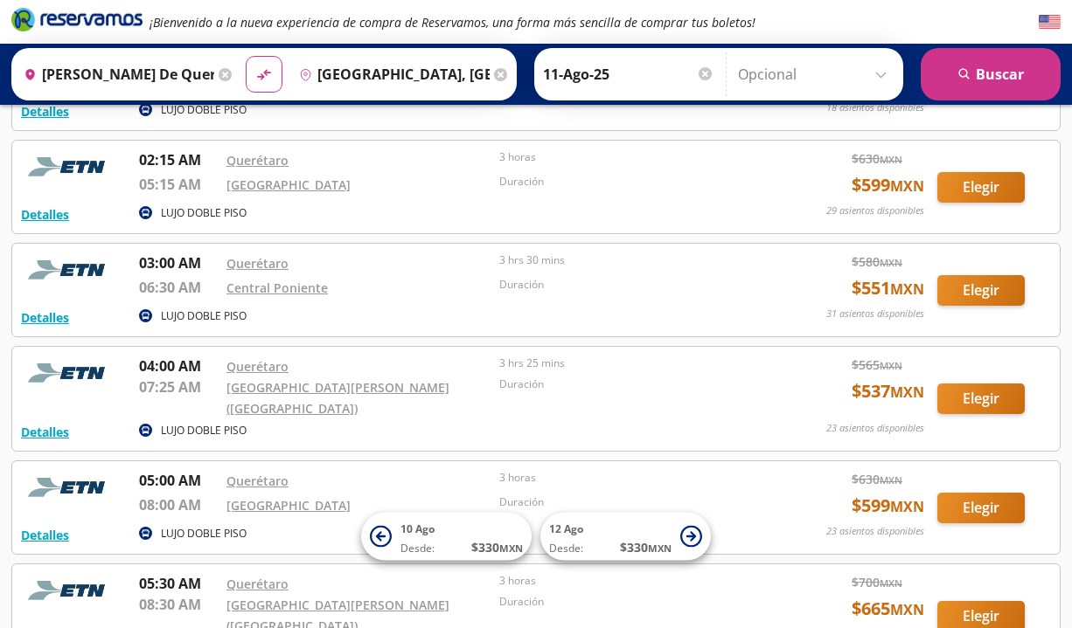
scroll to position [160, 0]
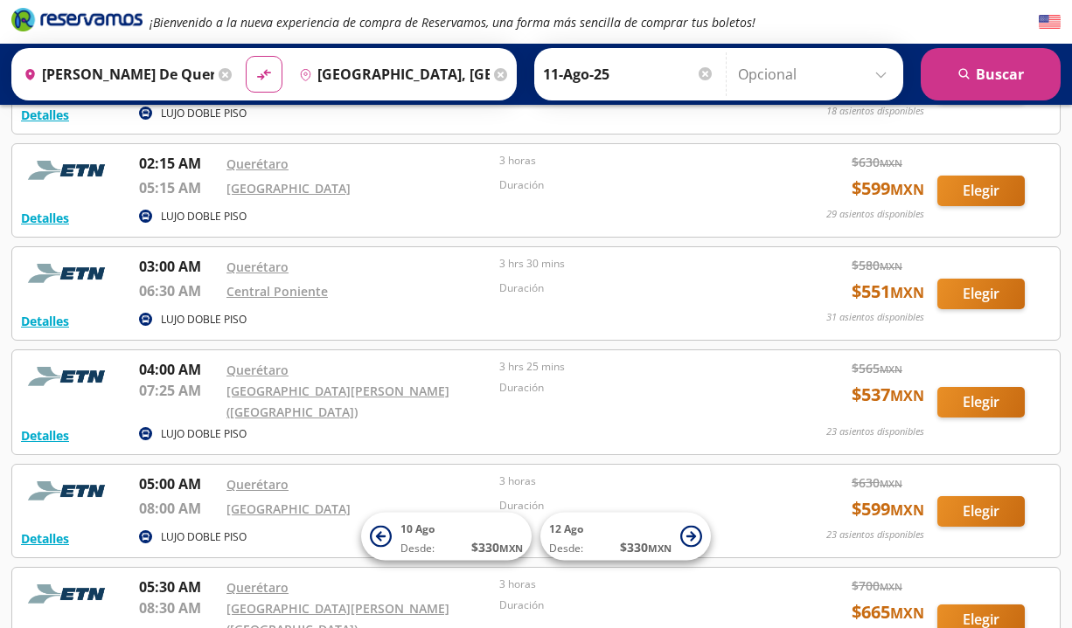
click at [985, 395] on button "Elegir" at bounding box center [980, 402] width 87 height 31
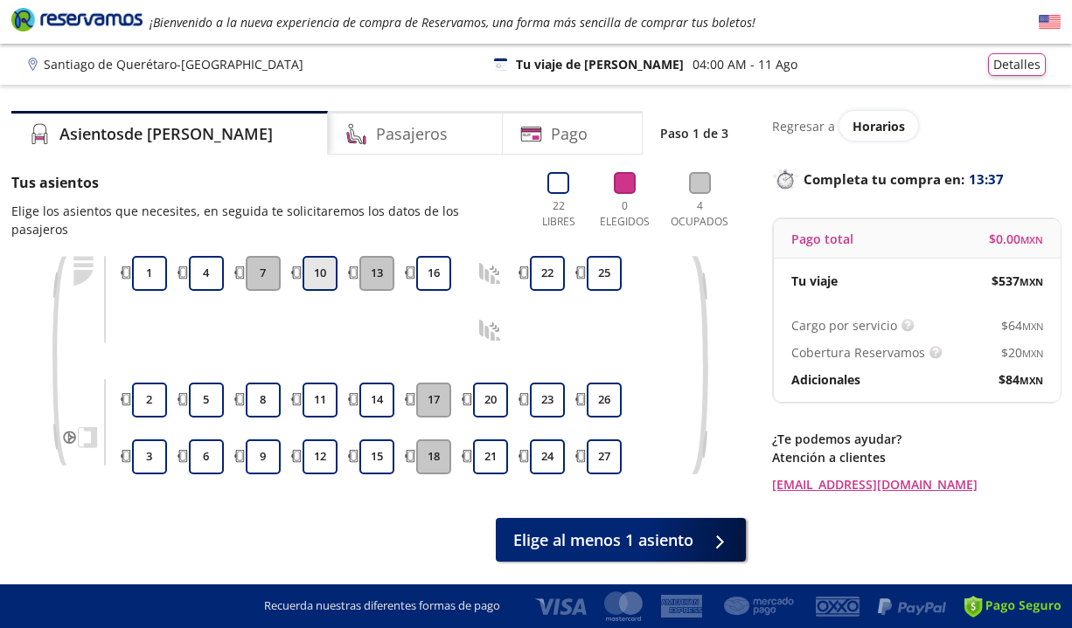
click at [316, 264] on button "10" at bounding box center [319, 273] width 35 height 35
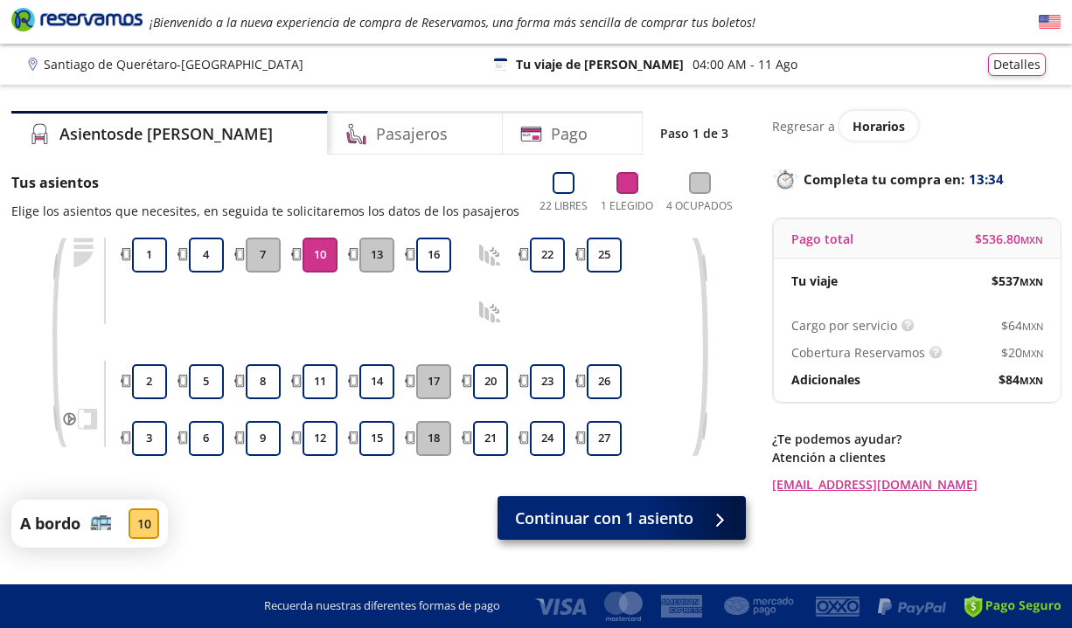
click at [663, 518] on span "Continuar con 1 asiento" at bounding box center [604, 519] width 178 height 24
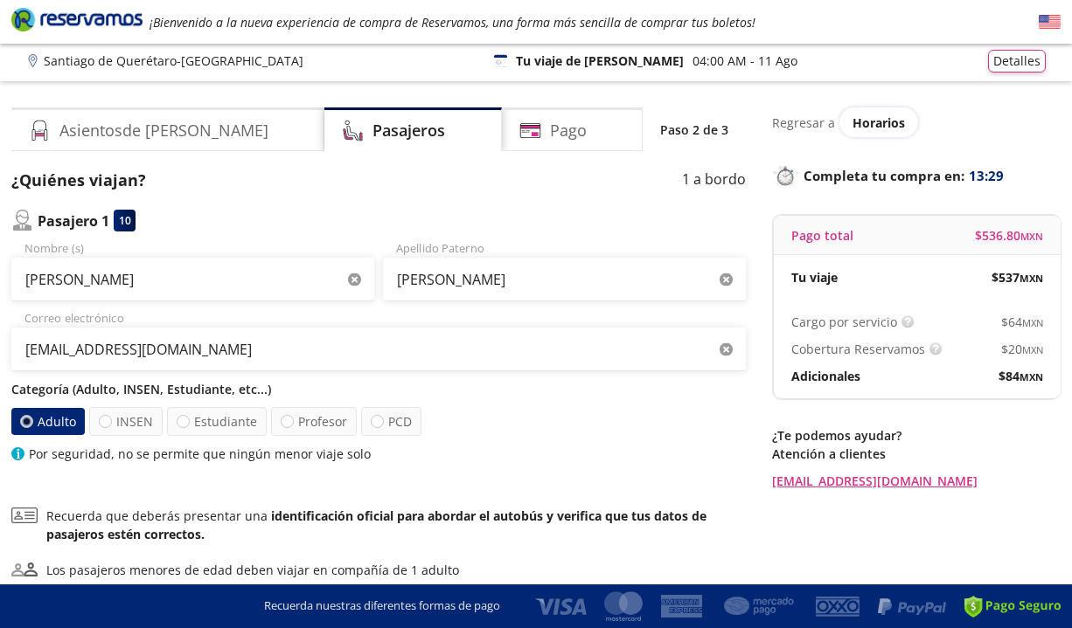
scroll to position [7, 0]
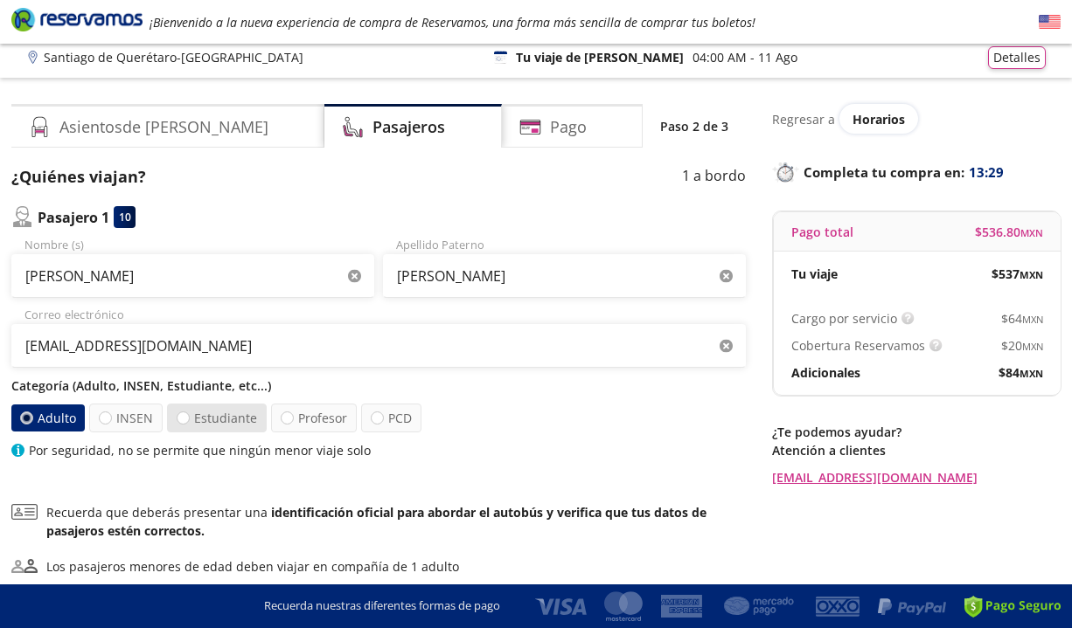
click at [175, 410] on label "Estudiante" at bounding box center [217, 418] width 100 height 29
click at [177, 413] on input "Estudiante" at bounding box center [182, 418] width 11 height 11
radio input "true"
radio input "false"
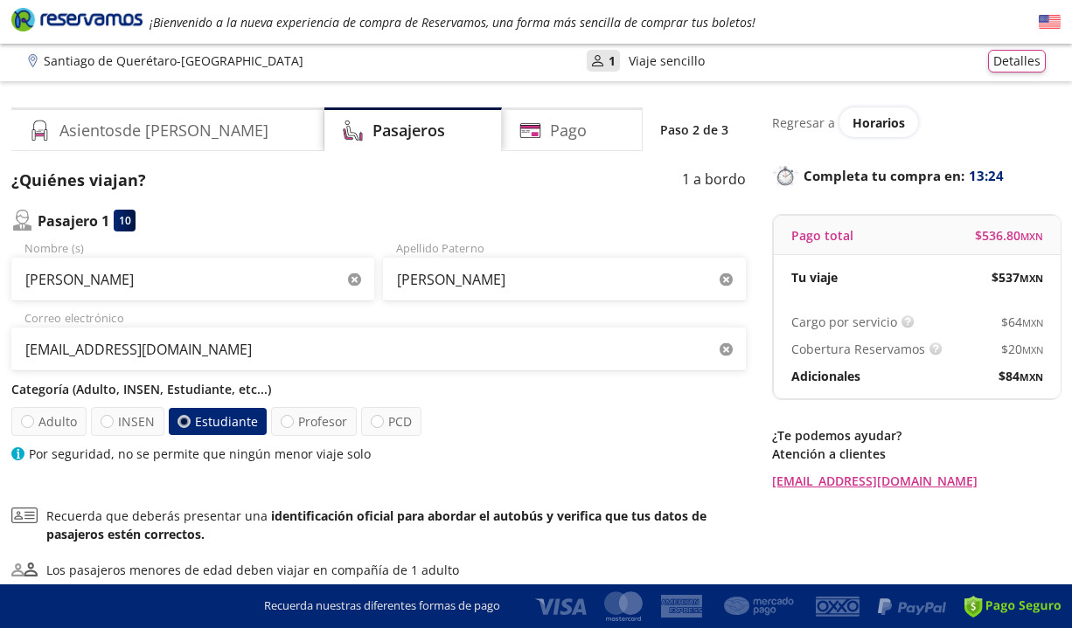
scroll to position [63, 0]
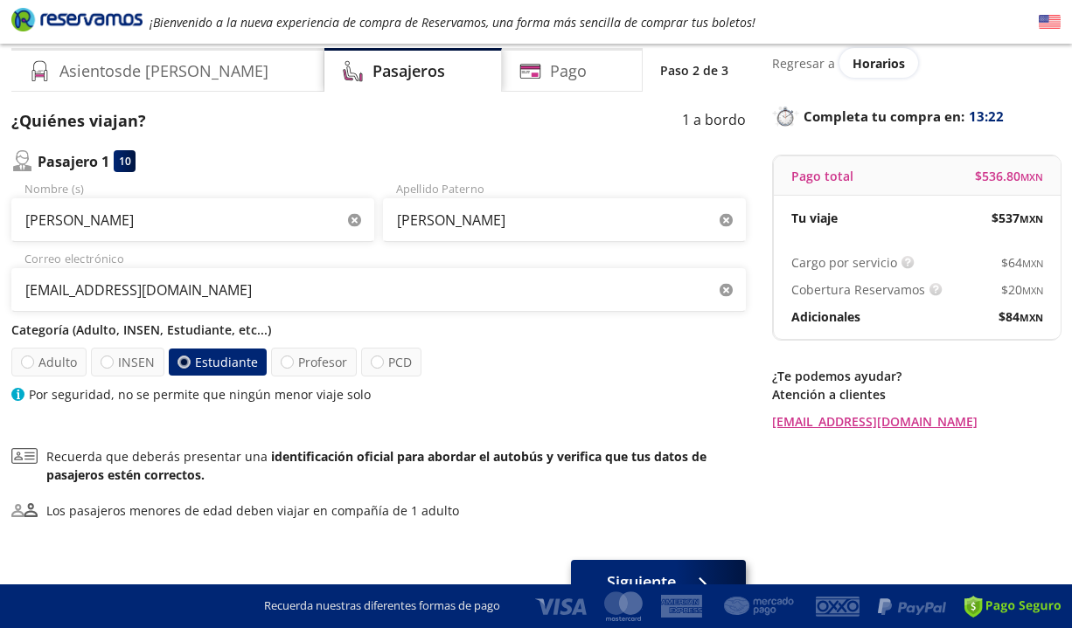
click at [628, 567] on button "Siguiente" at bounding box center [658, 582] width 175 height 44
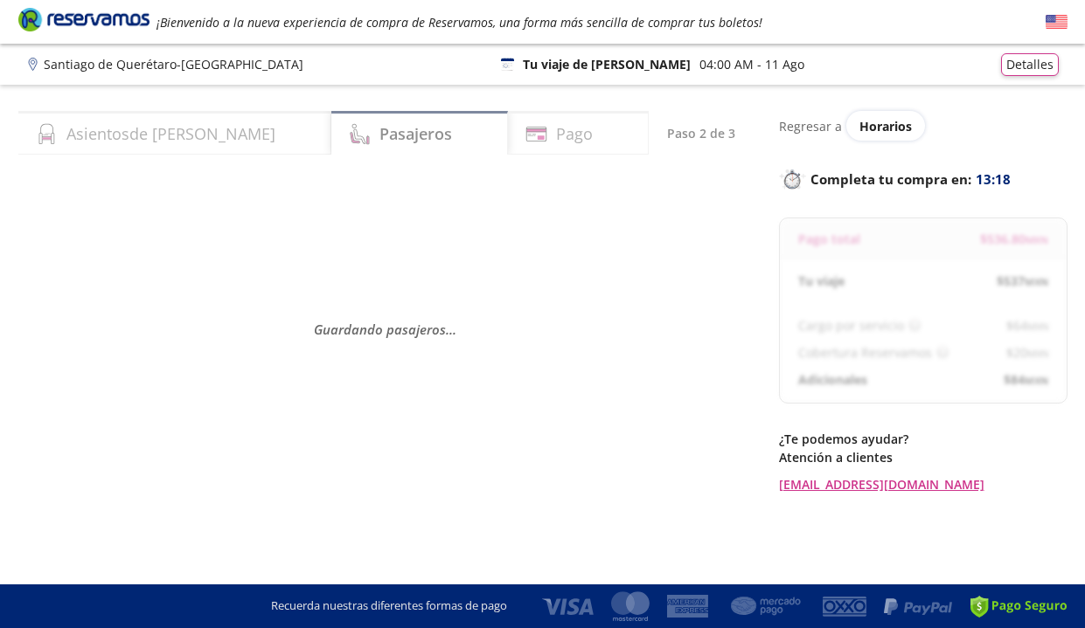
select select "MX"
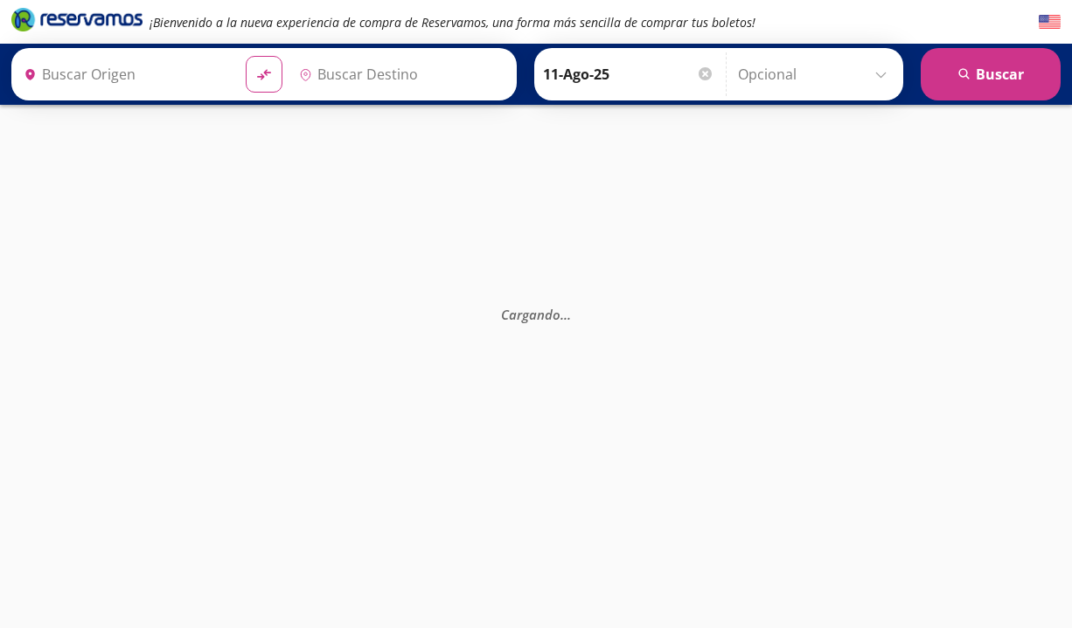
type input "[PERSON_NAME] de Querétaro, [GEOGRAPHIC_DATA]"
type input "[GEOGRAPHIC_DATA], [GEOGRAPHIC_DATA]"
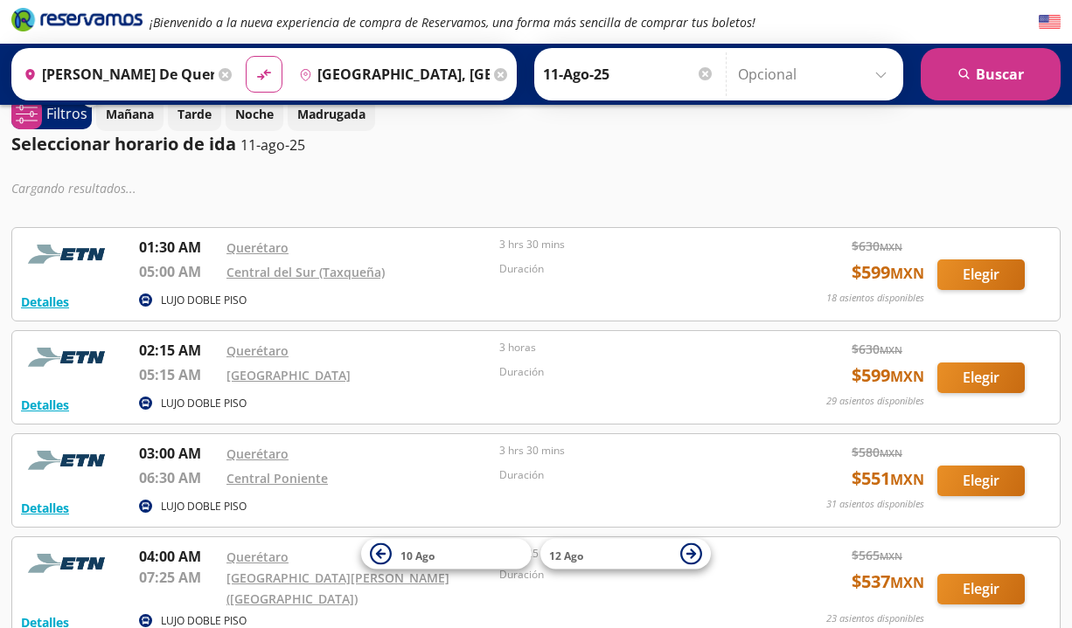
scroll to position [80, 0]
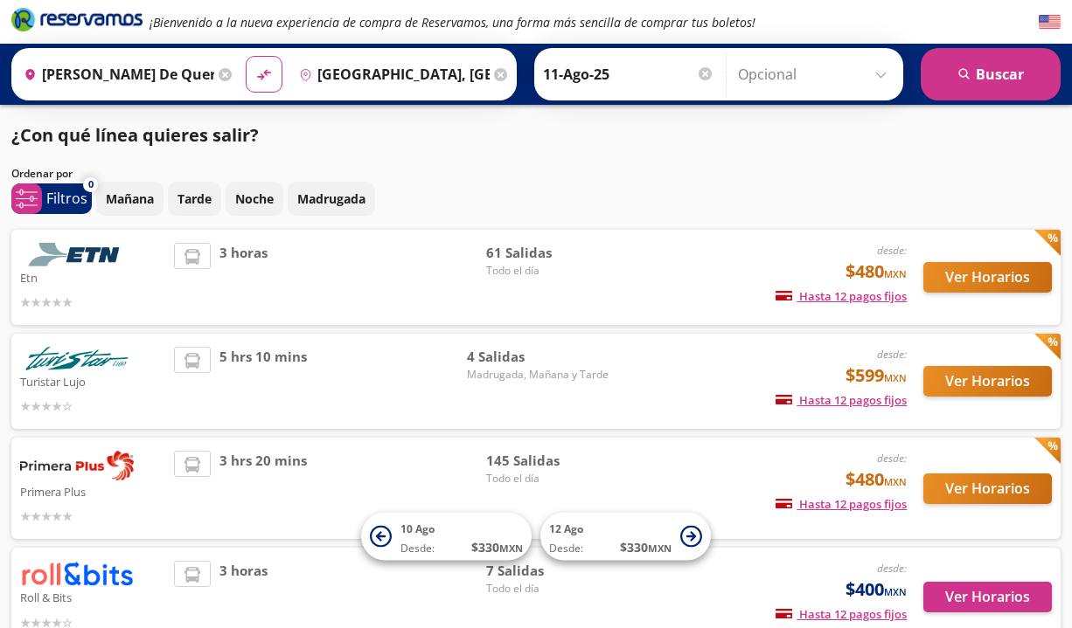
click at [990, 489] on button "Ver Horarios" at bounding box center [987, 489] width 128 height 31
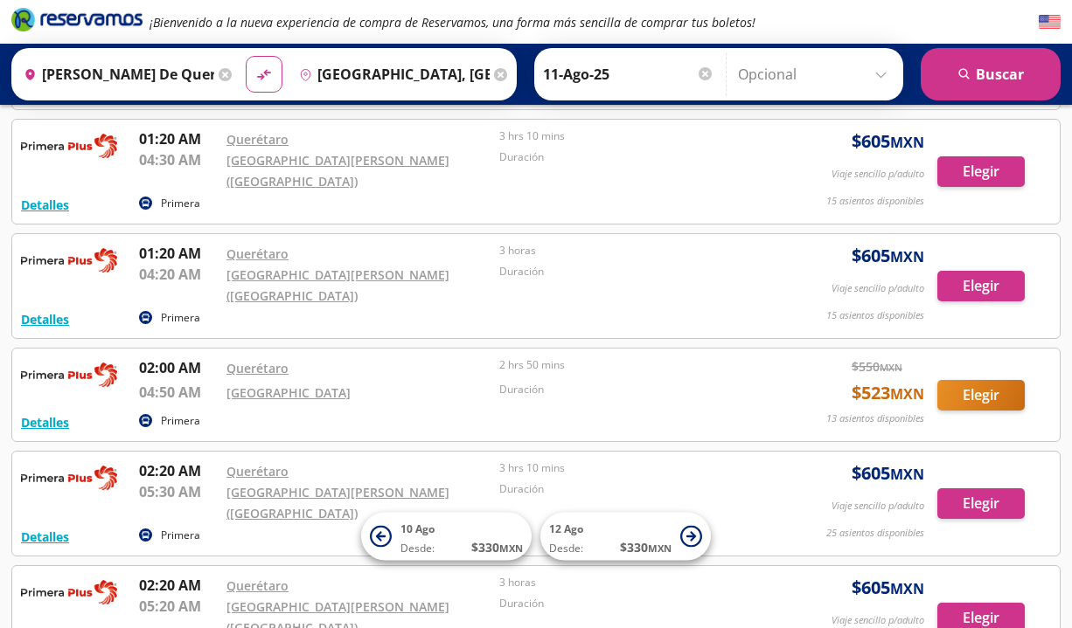
scroll to position [317, 0]
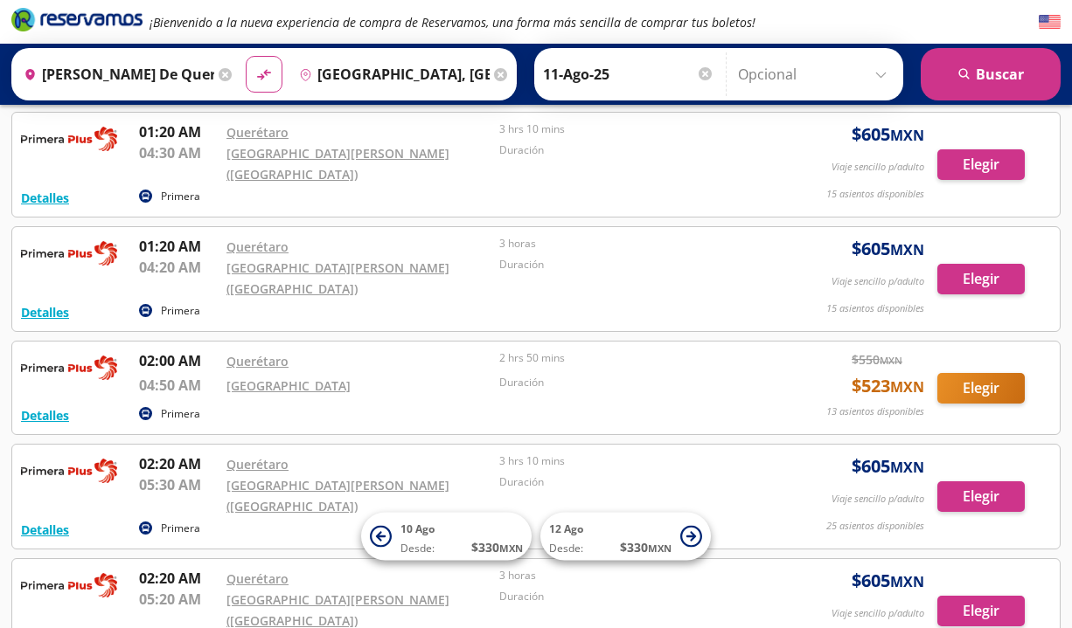
click at [1010, 373] on button "Elegir" at bounding box center [980, 388] width 87 height 31
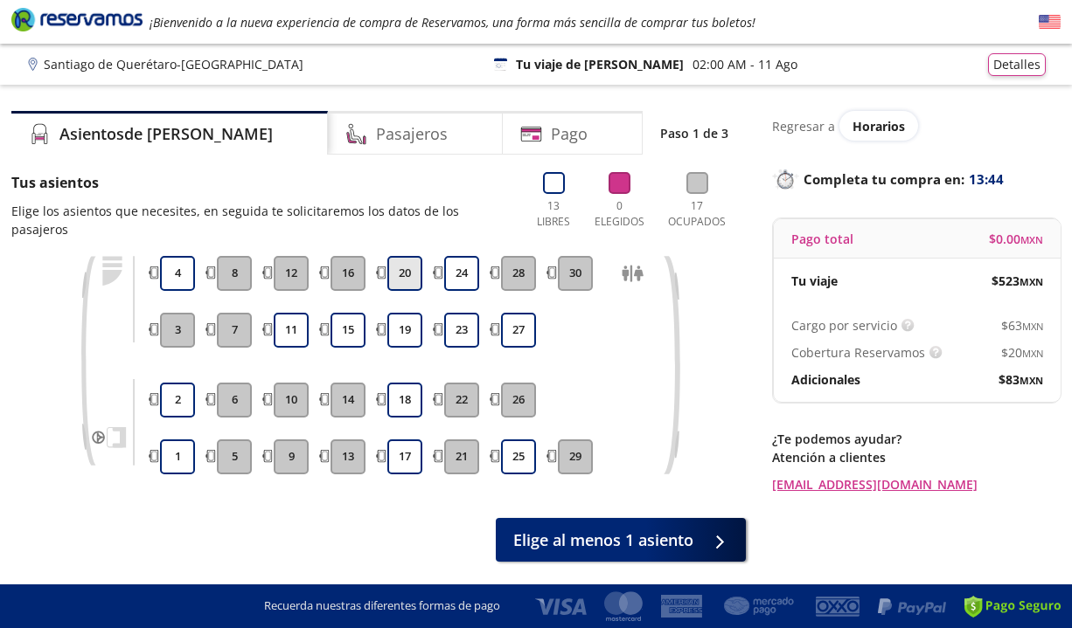
click at [411, 256] on button "20" at bounding box center [404, 273] width 35 height 35
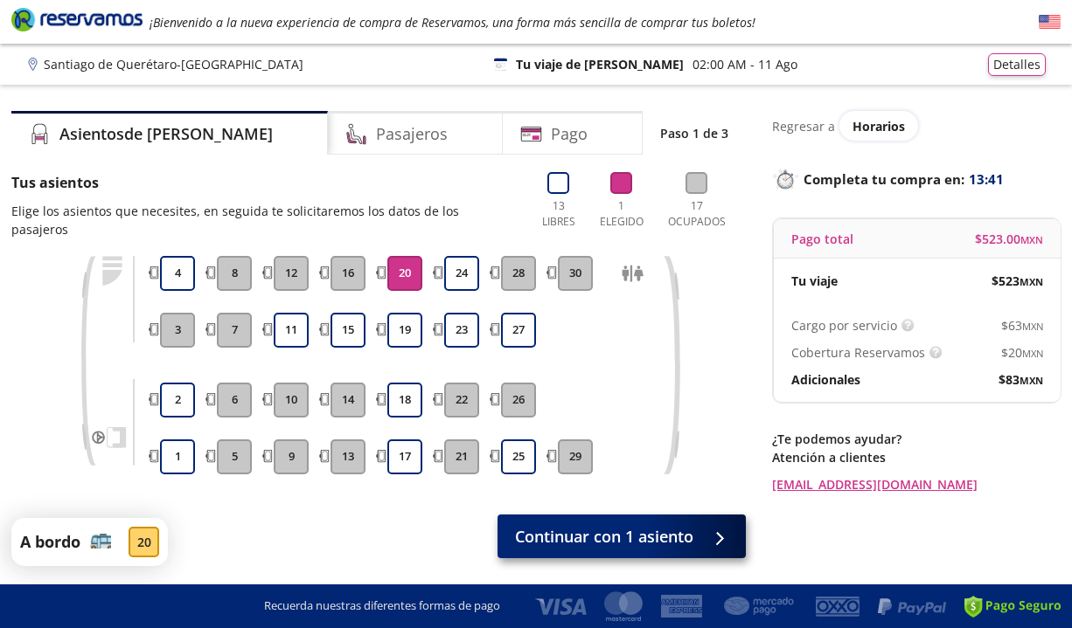
click at [674, 525] on span "Continuar con 1 asiento" at bounding box center [604, 537] width 178 height 24
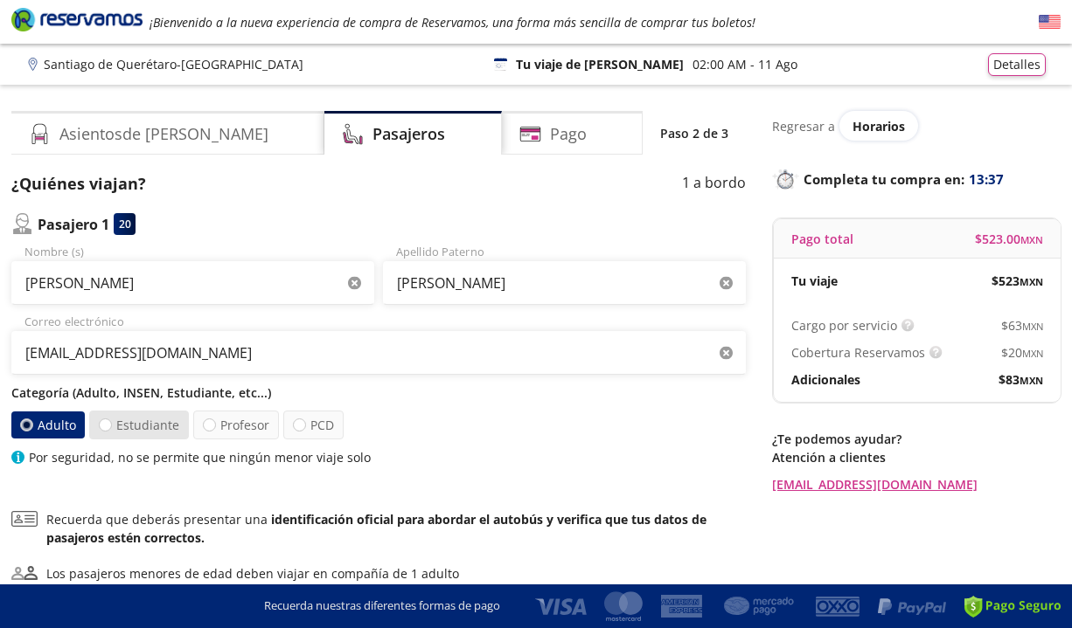
click at [139, 427] on label "Estudiante" at bounding box center [139, 425] width 100 height 29
click at [111, 427] on input "Estudiante" at bounding box center [105, 425] width 11 height 11
radio input "true"
radio input "false"
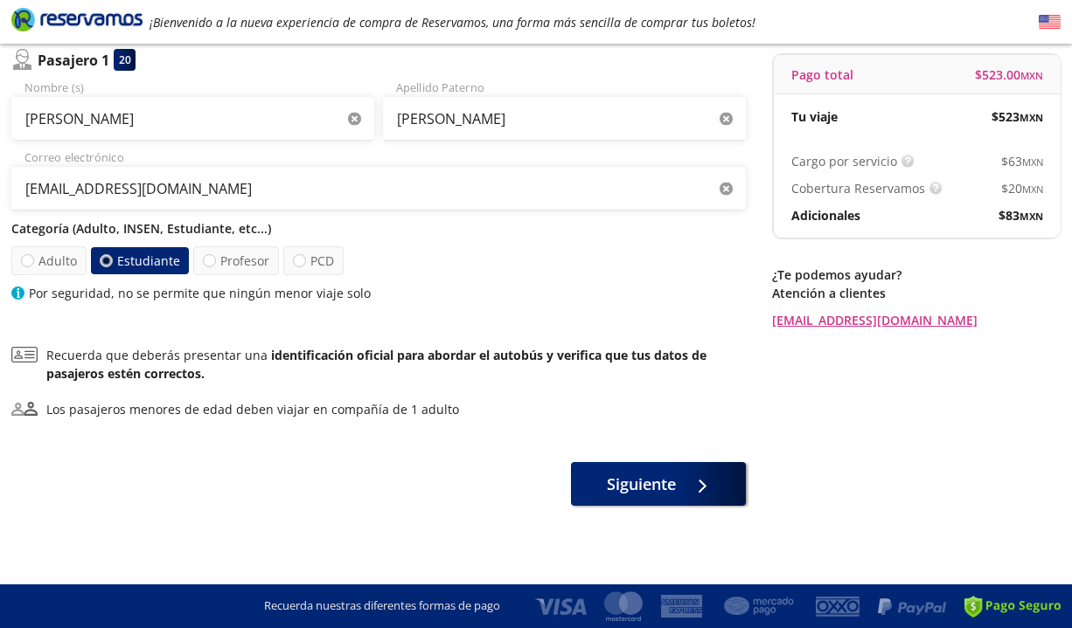
click at [661, 491] on span "Siguiente" at bounding box center [641, 485] width 69 height 24
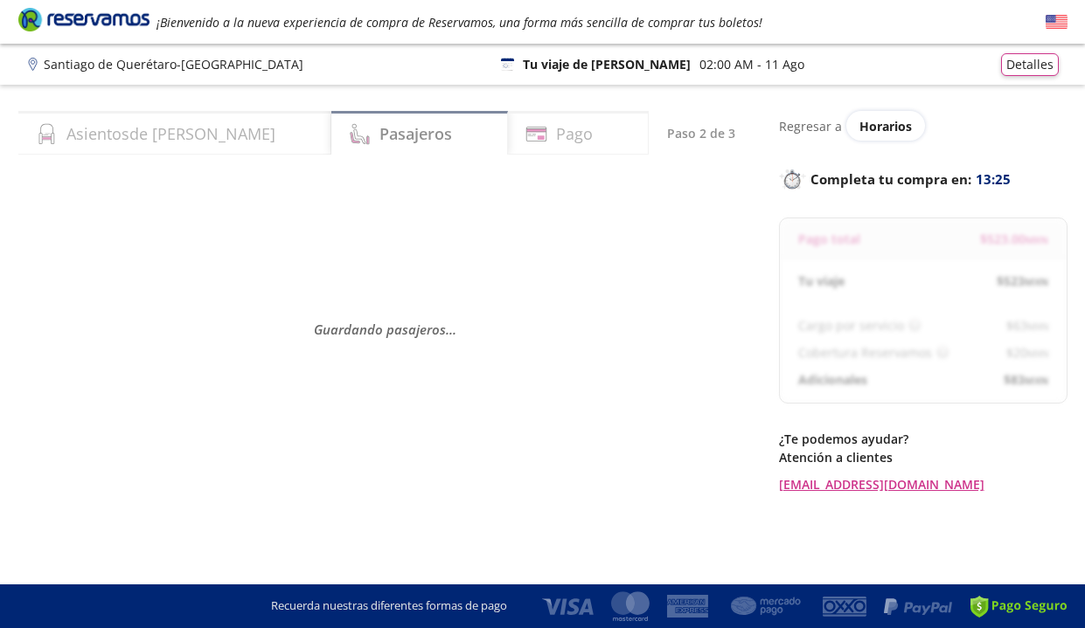
select select "MX"
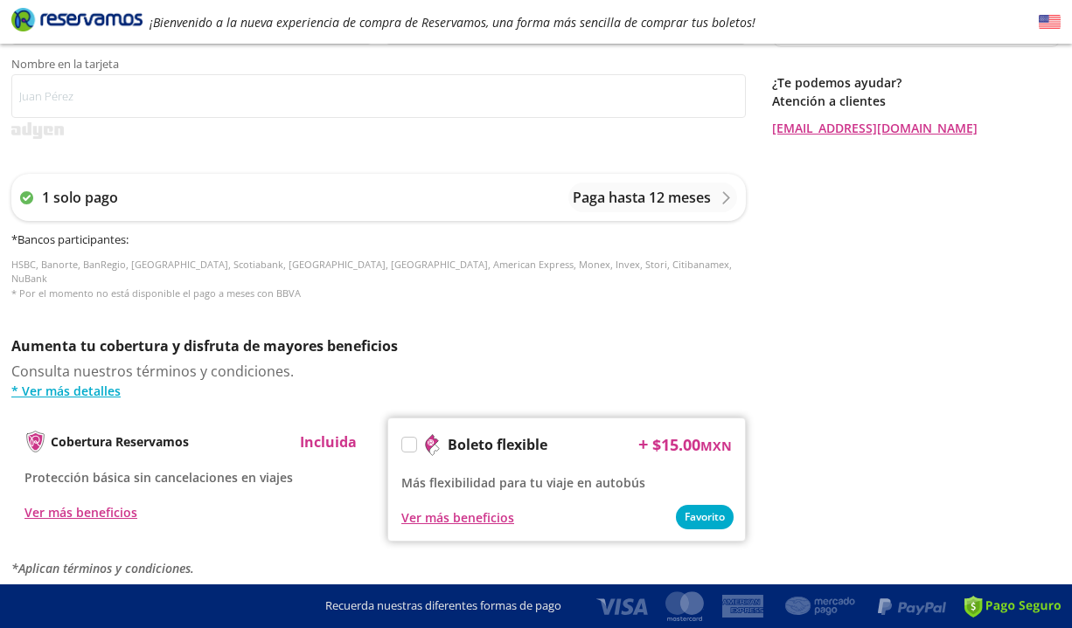
scroll to position [739, 0]
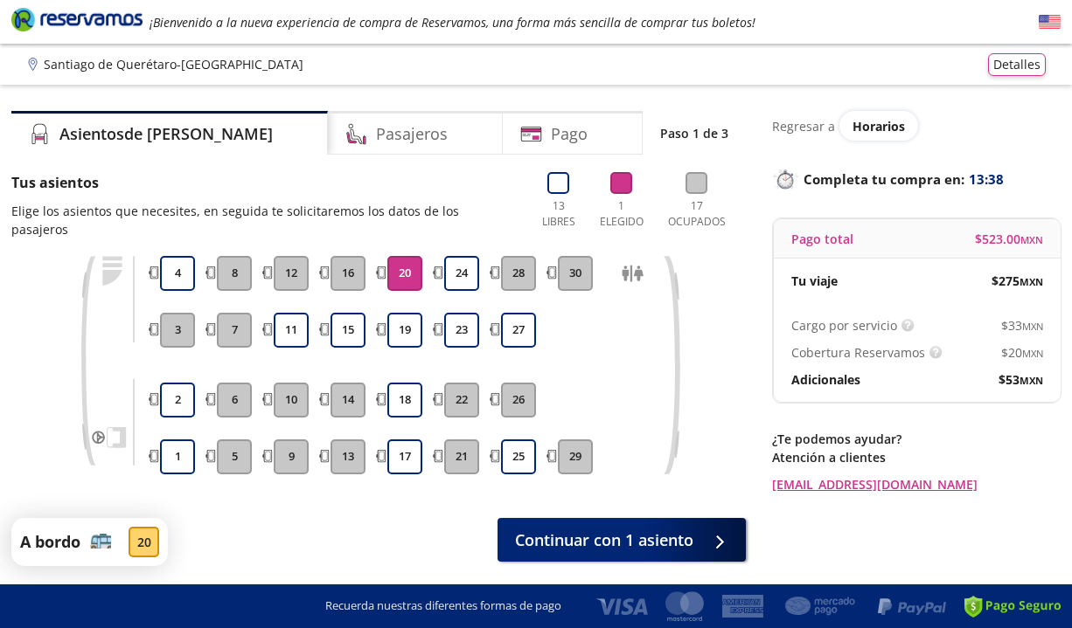
scroll to position [42, 0]
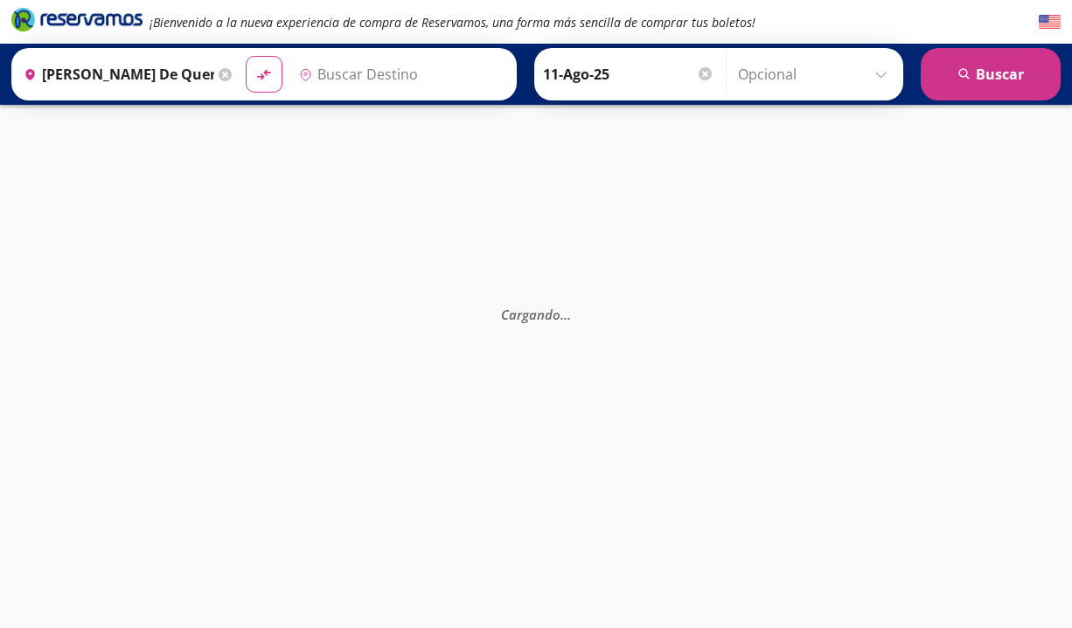
type input "[GEOGRAPHIC_DATA], [GEOGRAPHIC_DATA]"
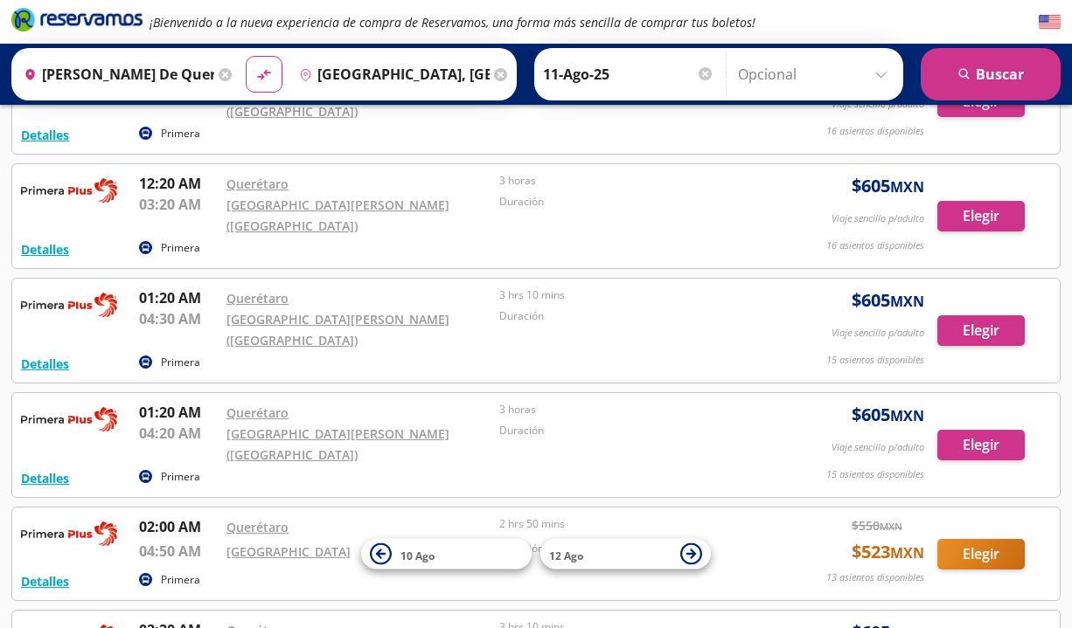
scroll to position [232, 0]
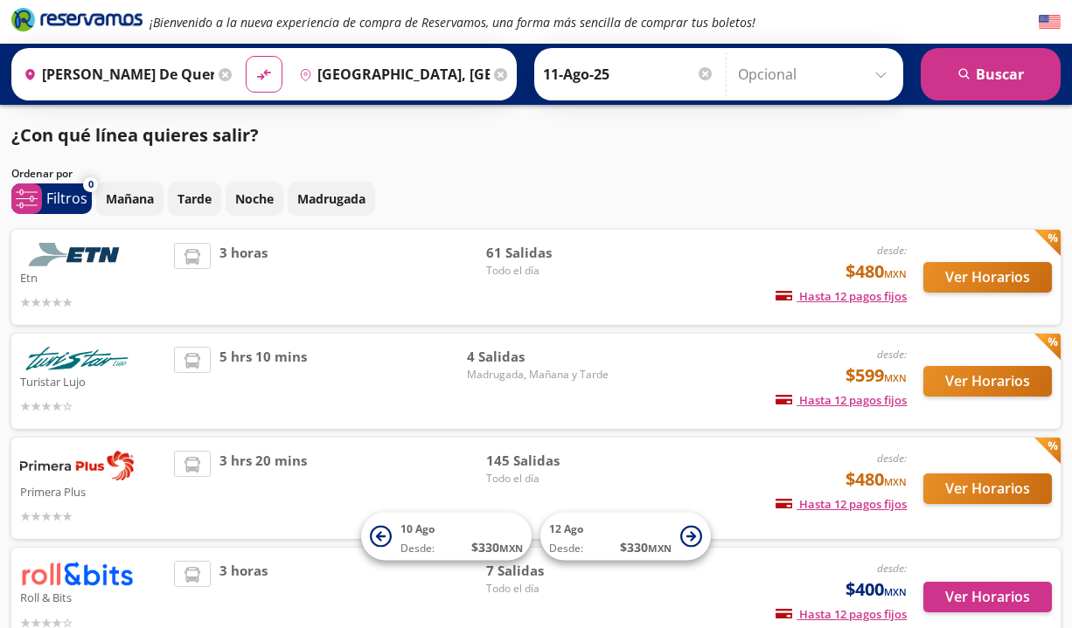
scroll to position [219, 0]
